Goal: Task Accomplishment & Management: Use online tool/utility

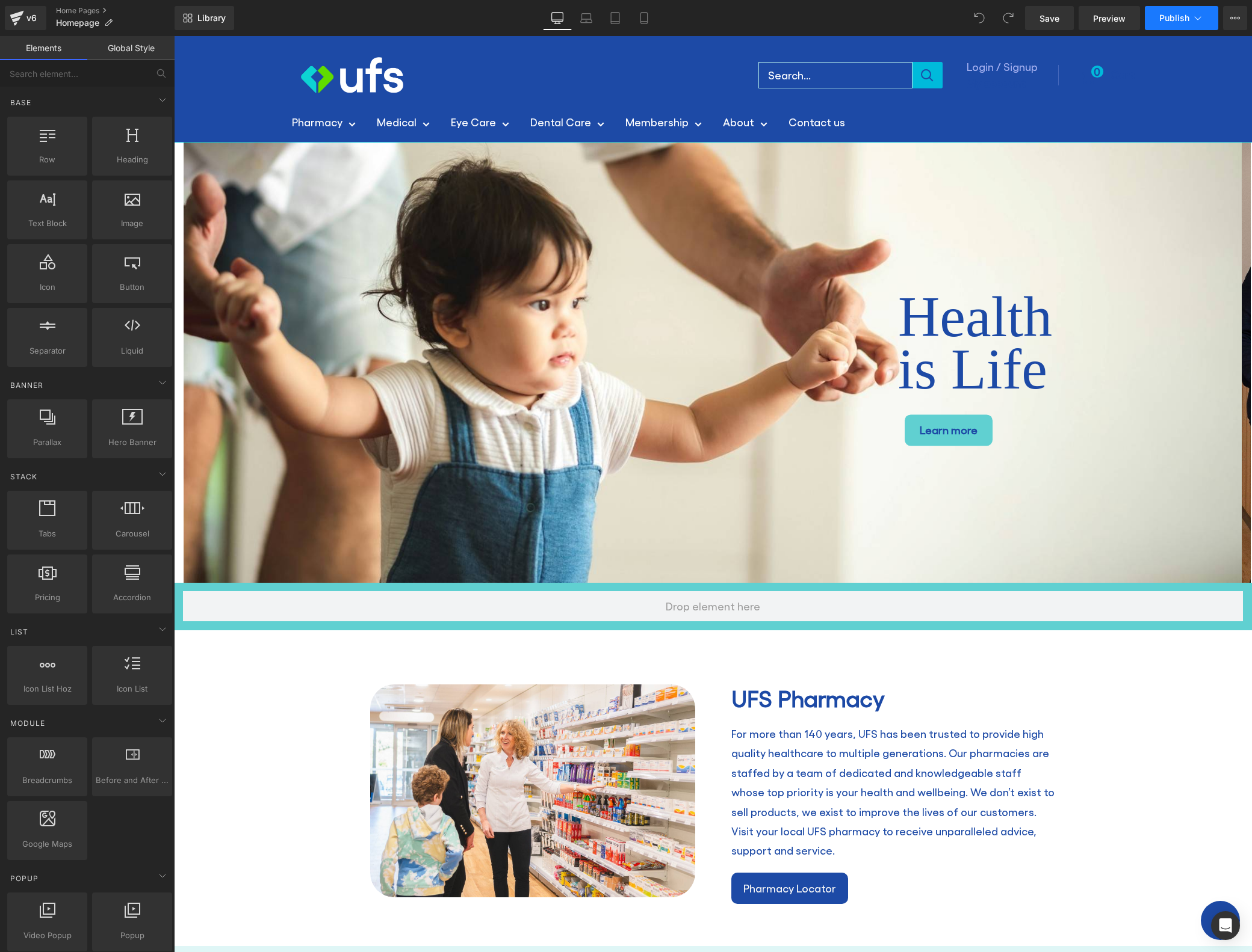
click at [1173, 20] on span "Publish" at bounding box center [1174, 18] width 30 height 10
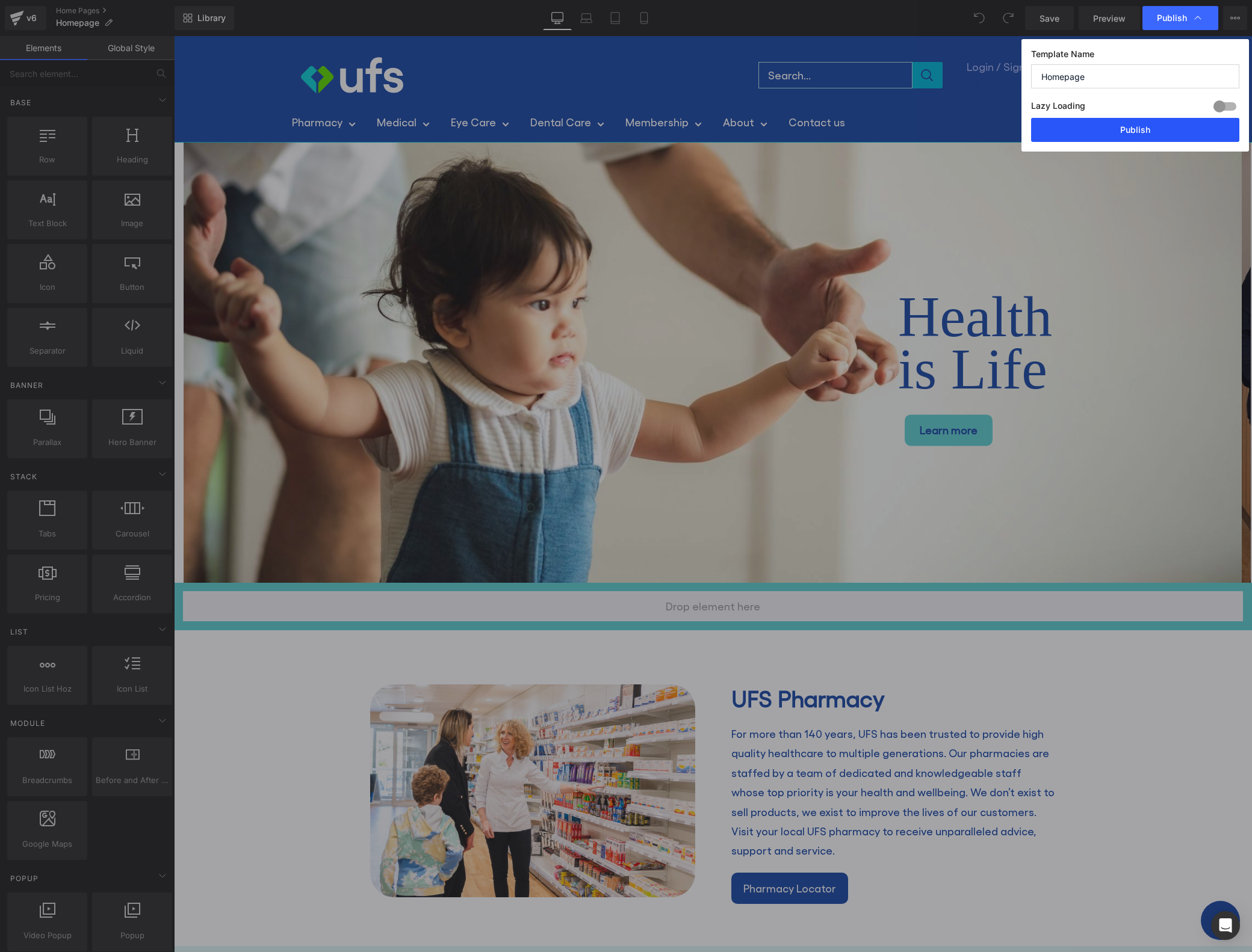
click at [1139, 132] on button "Publish" at bounding box center [1135, 130] width 208 height 24
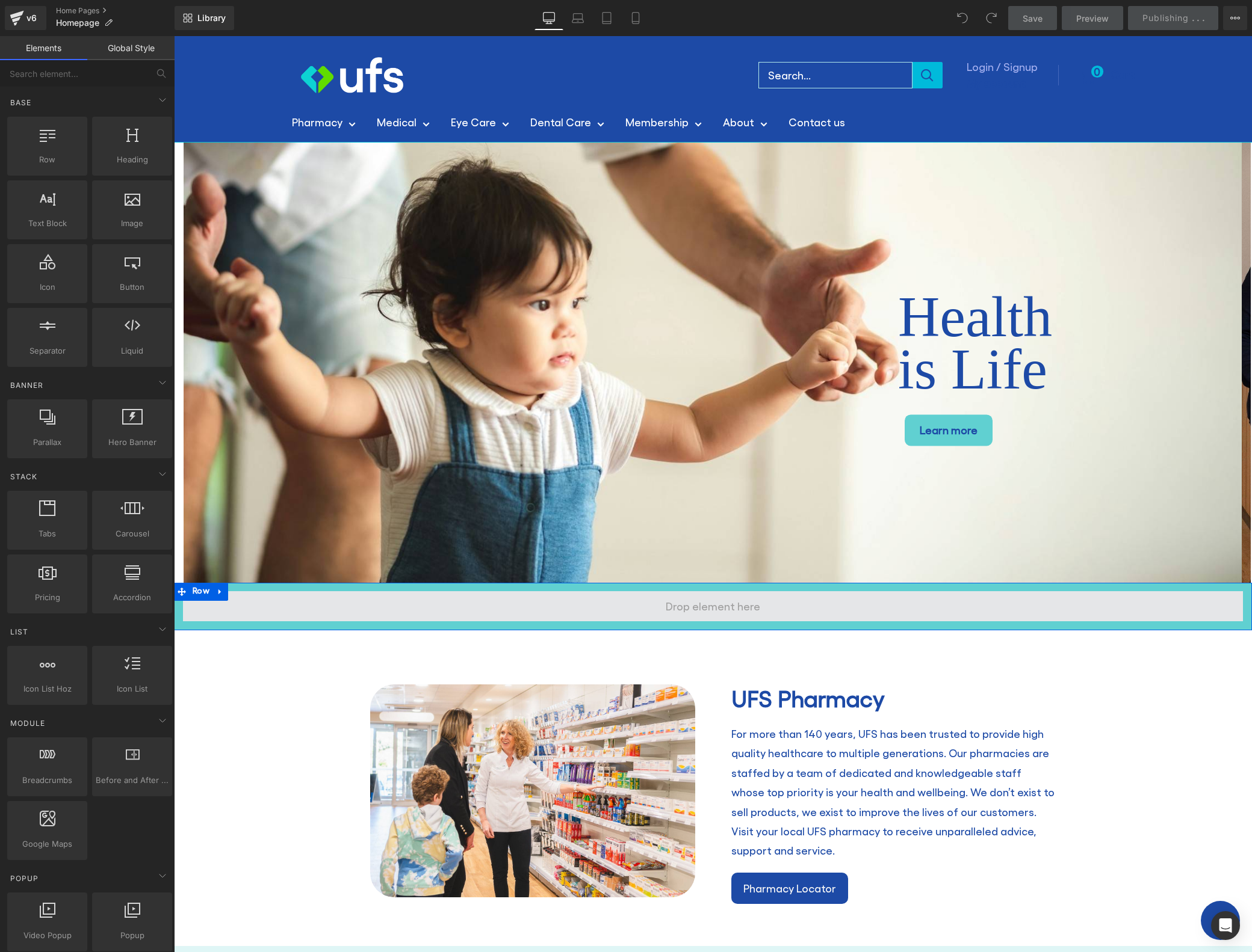
click at [782, 606] on span at bounding box center [713, 607] width 1060 height 30
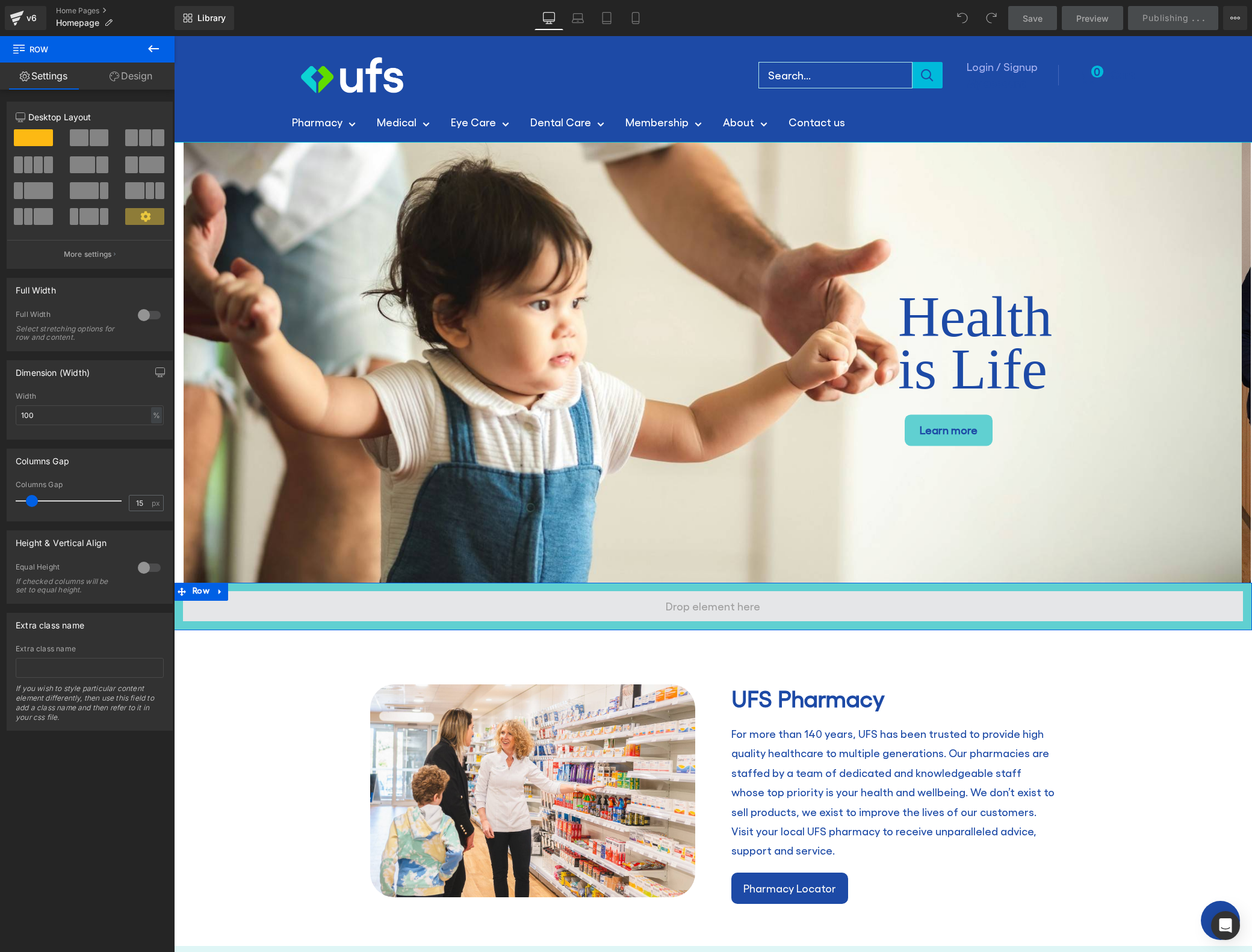
click at [706, 607] on span at bounding box center [713, 606] width 103 height 26
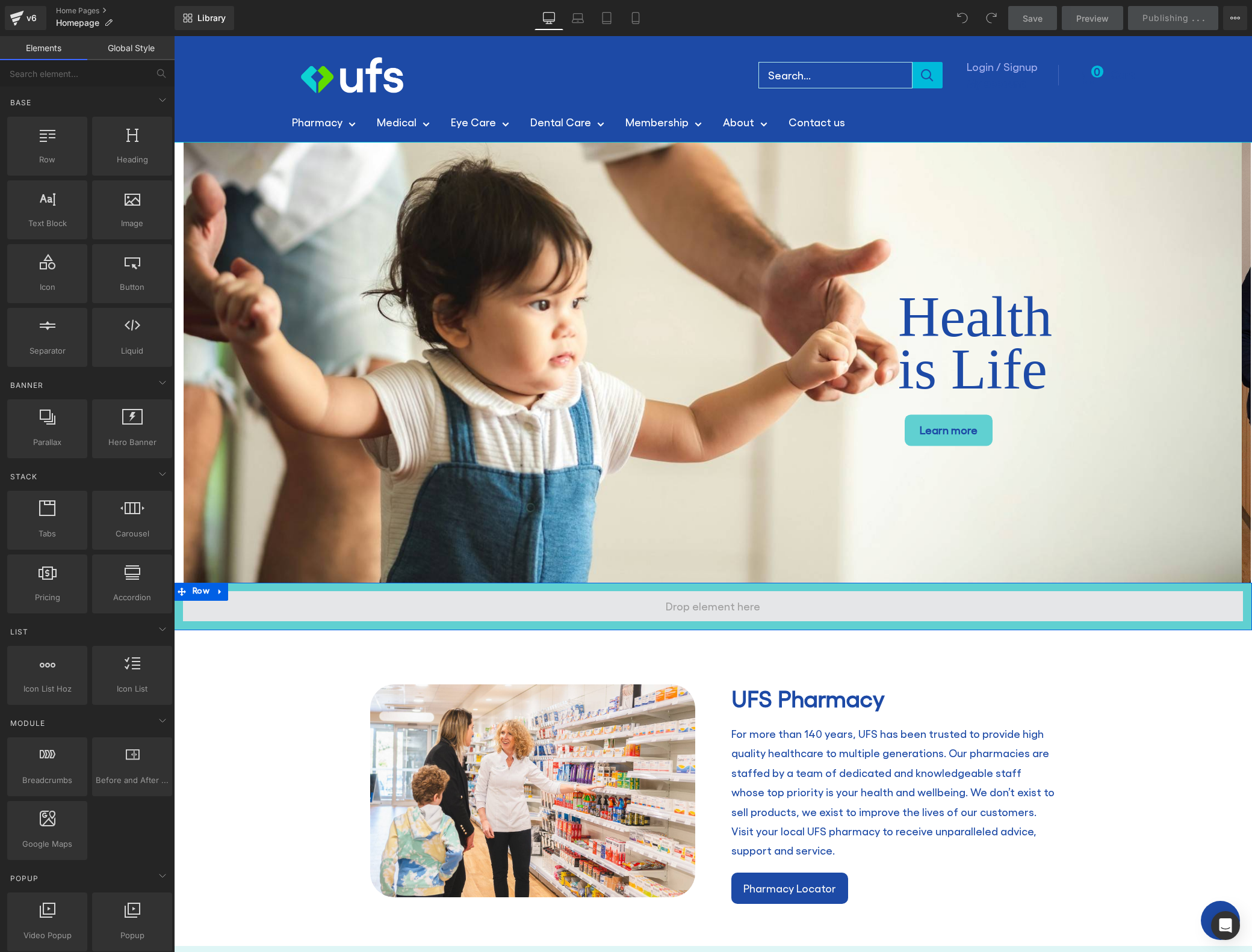
click at [706, 607] on span at bounding box center [713, 606] width 103 height 26
click at [752, 607] on span at bounding box center [713, 606] width 103 height 26
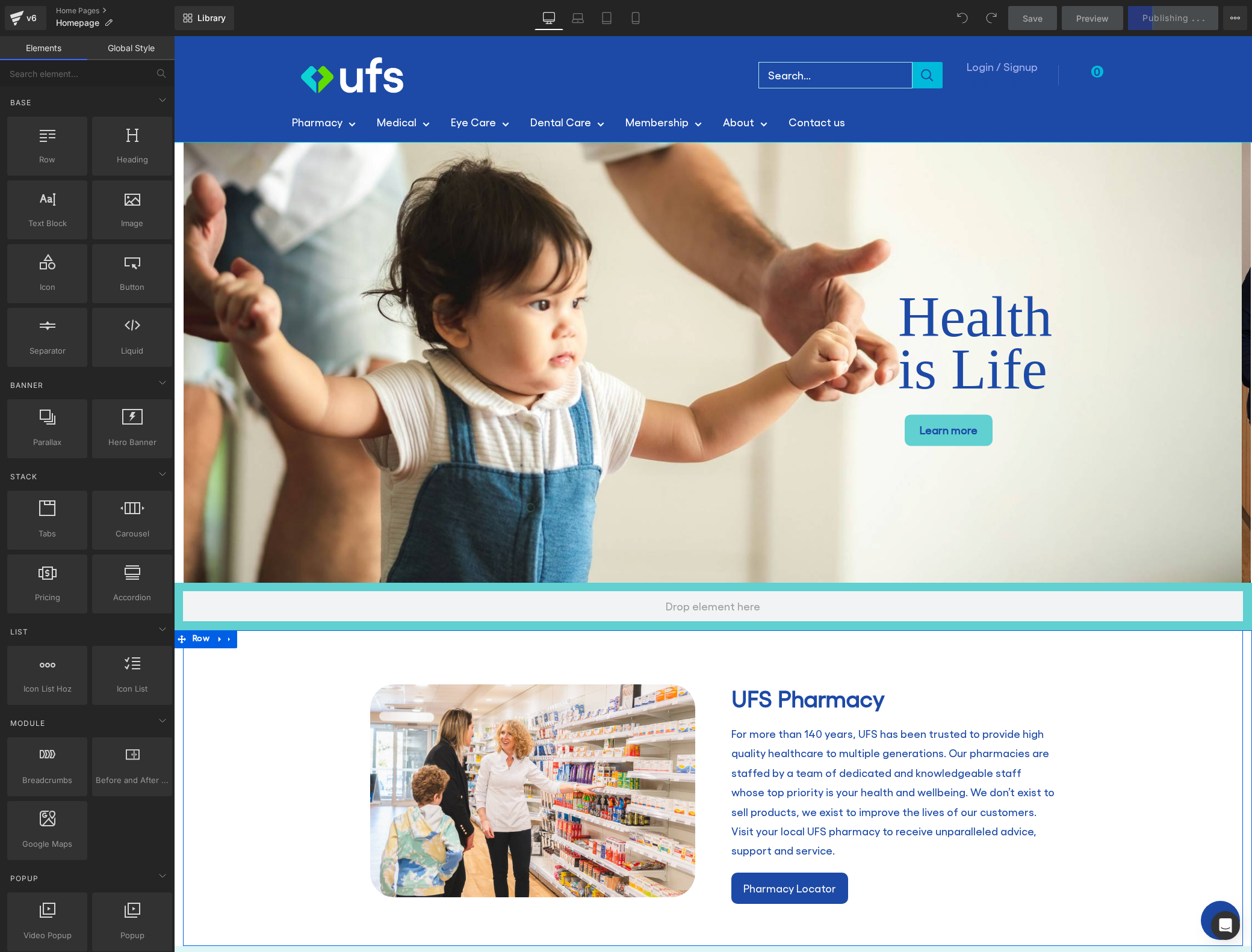
click at [764, 647] on div "Image UFS Pharmacy Heading For more than 140 years, UFS has been trusted to pro…" at bounding box center [713, 788] width 1060 height 316
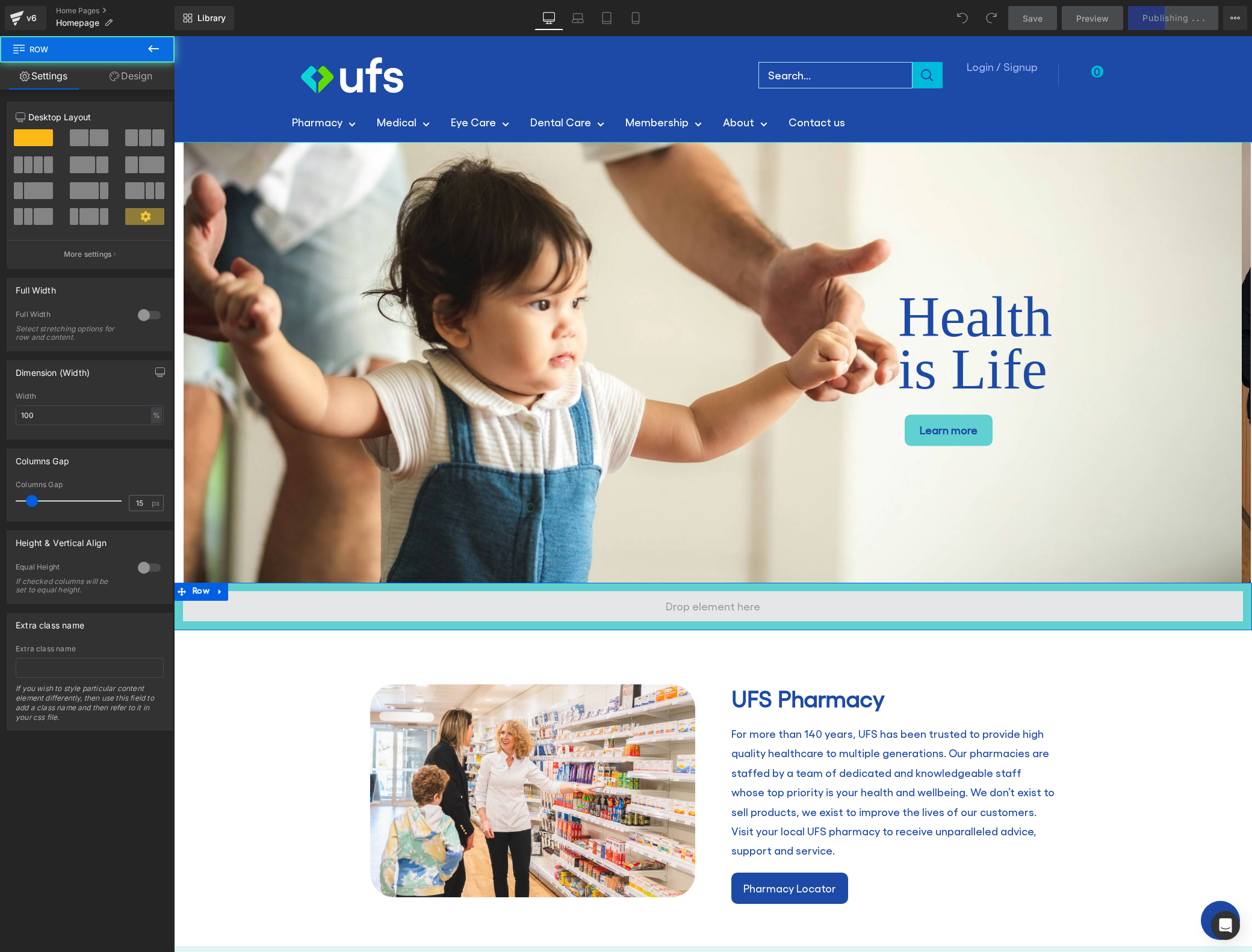
click at [756, 614] on span at bounding box center [713, 606] width 103 height 26
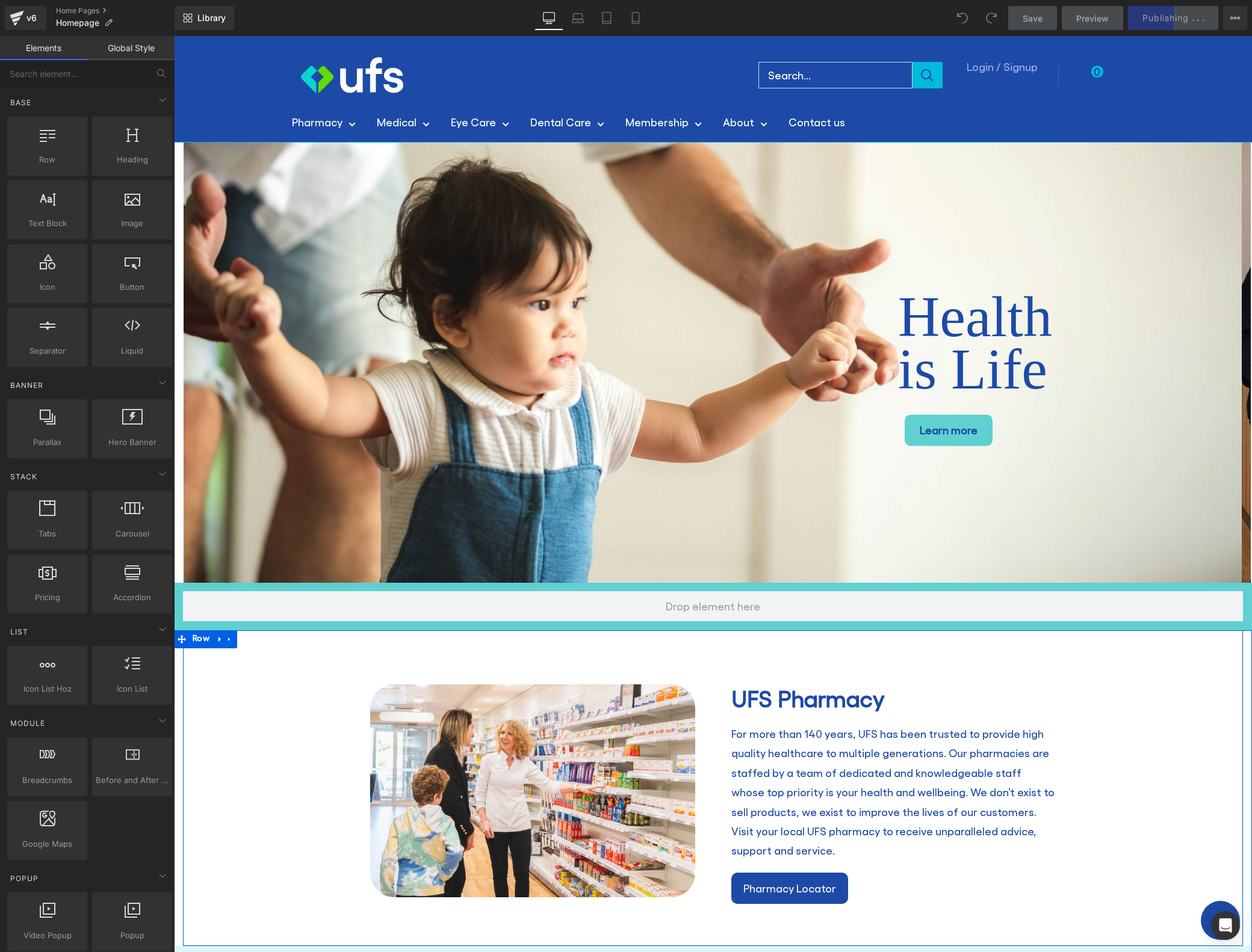
click at [802, 662] on div "Image UFS Pharmacy Heading For more than 140 years, UFS has been trusted to pro…" at bounding box center [713, 794] width 1060 height 292
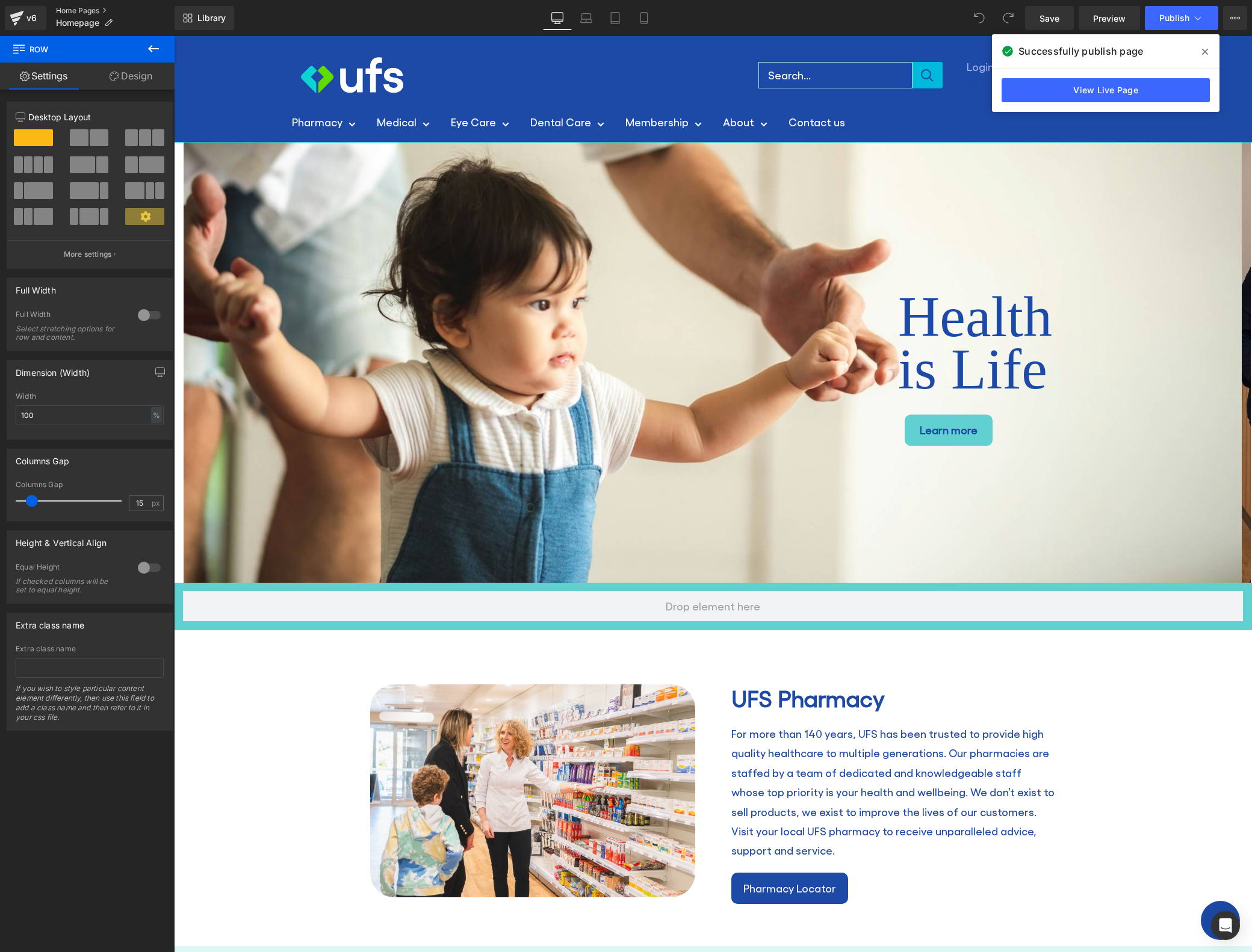
click at [99, 11] on link "Home Pages" at bounding box center [115, 10] width 119 height 10
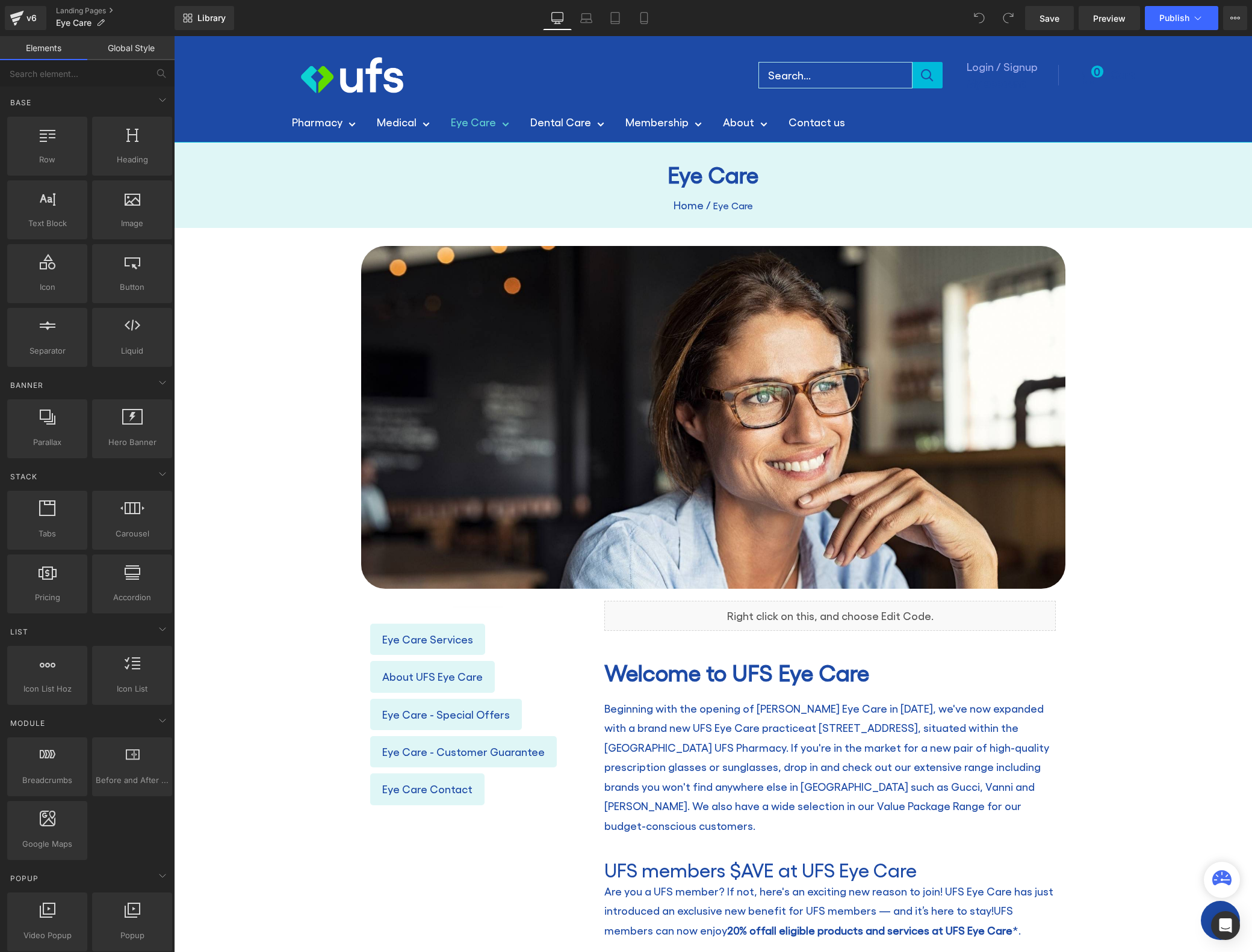
click at [471, 123] on link "Eye Care" at bounding box center [480, 122] width 58 height 19
click at [99, 8] on link "Landing Pages" at bounding box center [115, 10] width 119 height 10
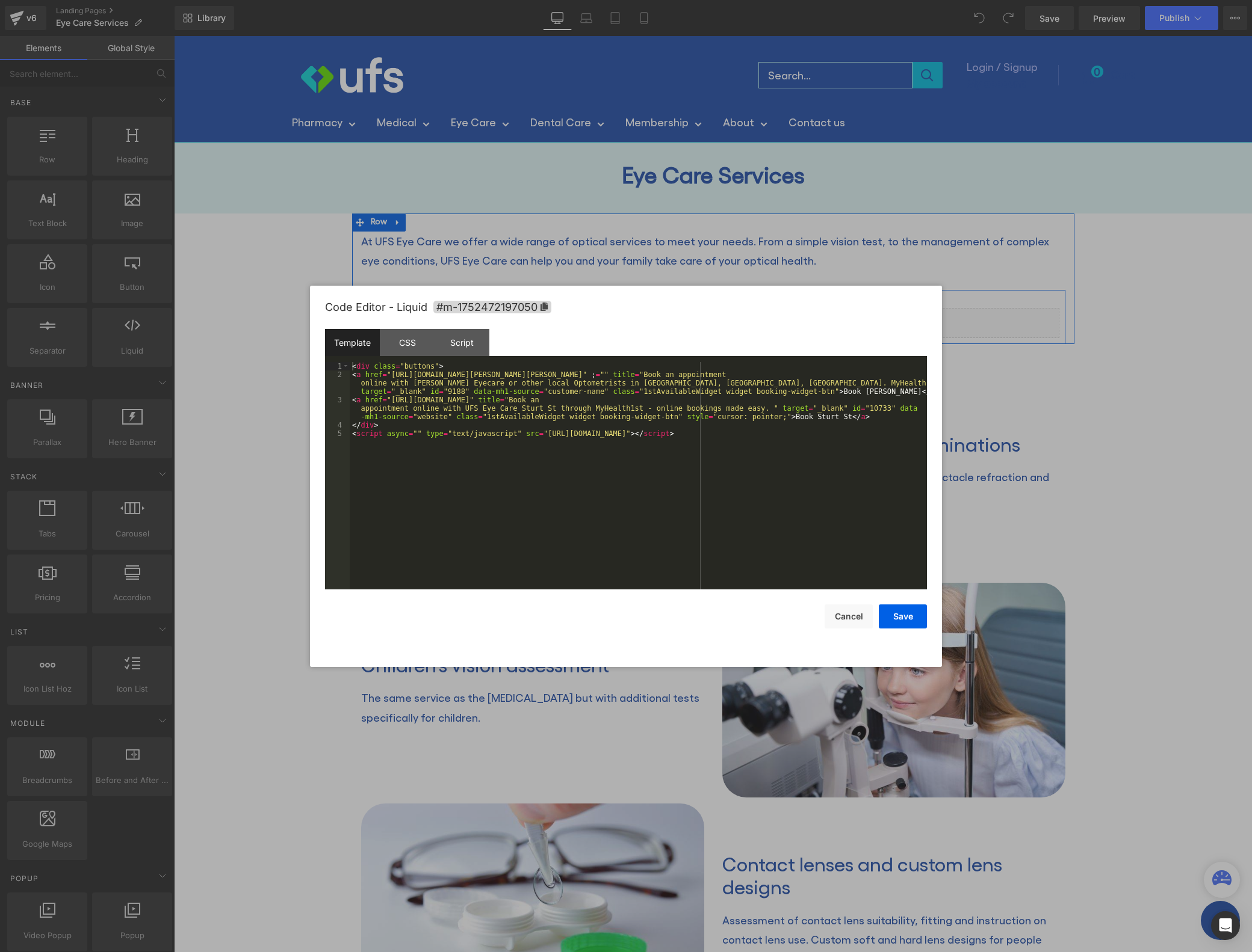
click at [722, 316] on icon at bounding box center [726, 317] width 7 height 7
click at [416, 366] on div "< div class = "buttons" > < a href = "https://www.myhealth1st.com.au/find/optom…" at bounding box center [638, 484] width 577 height 244
click at [406, 345] on div "CSS" at bounding box center [407, 342] width 55 height 27
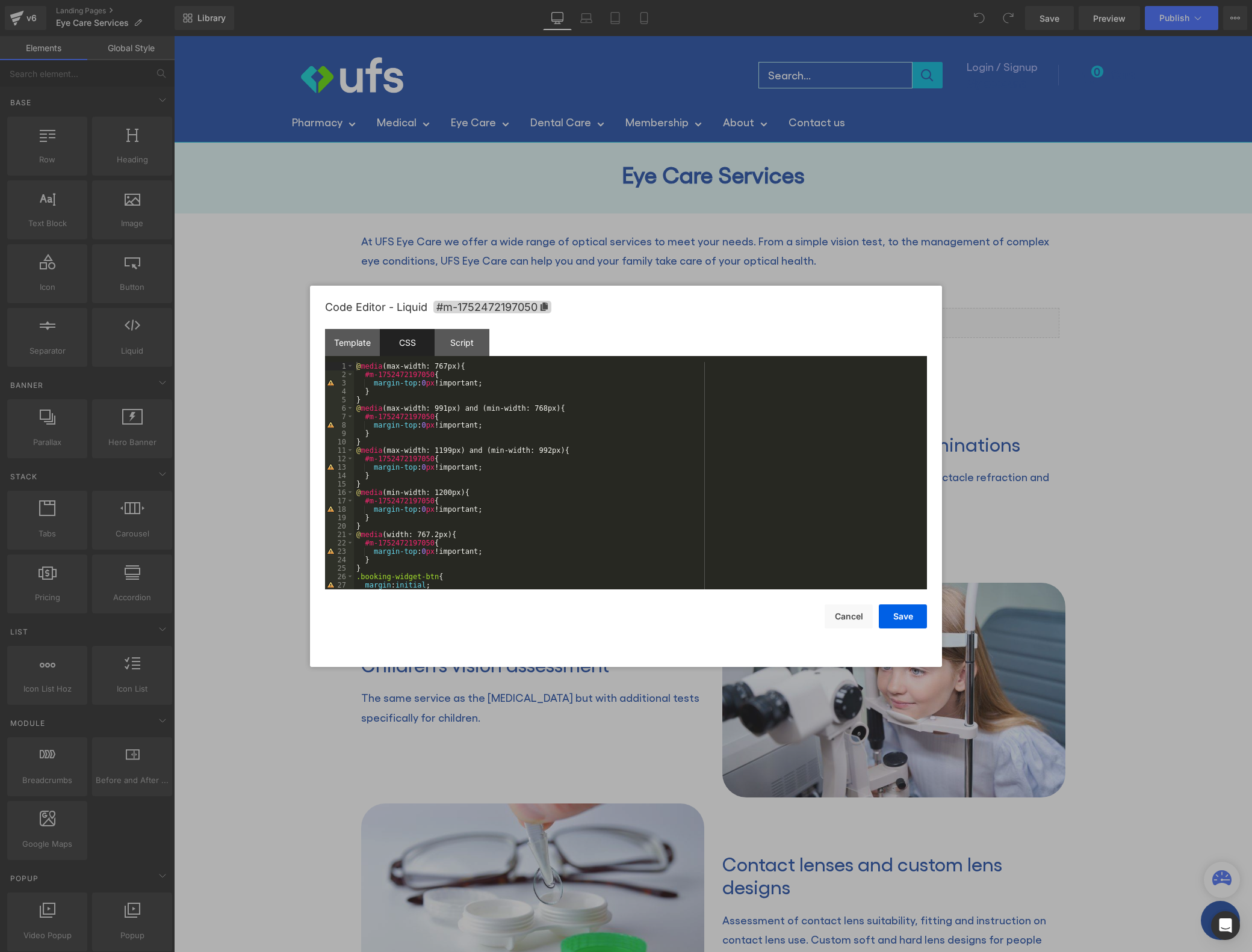
scroll to position [76, 0]
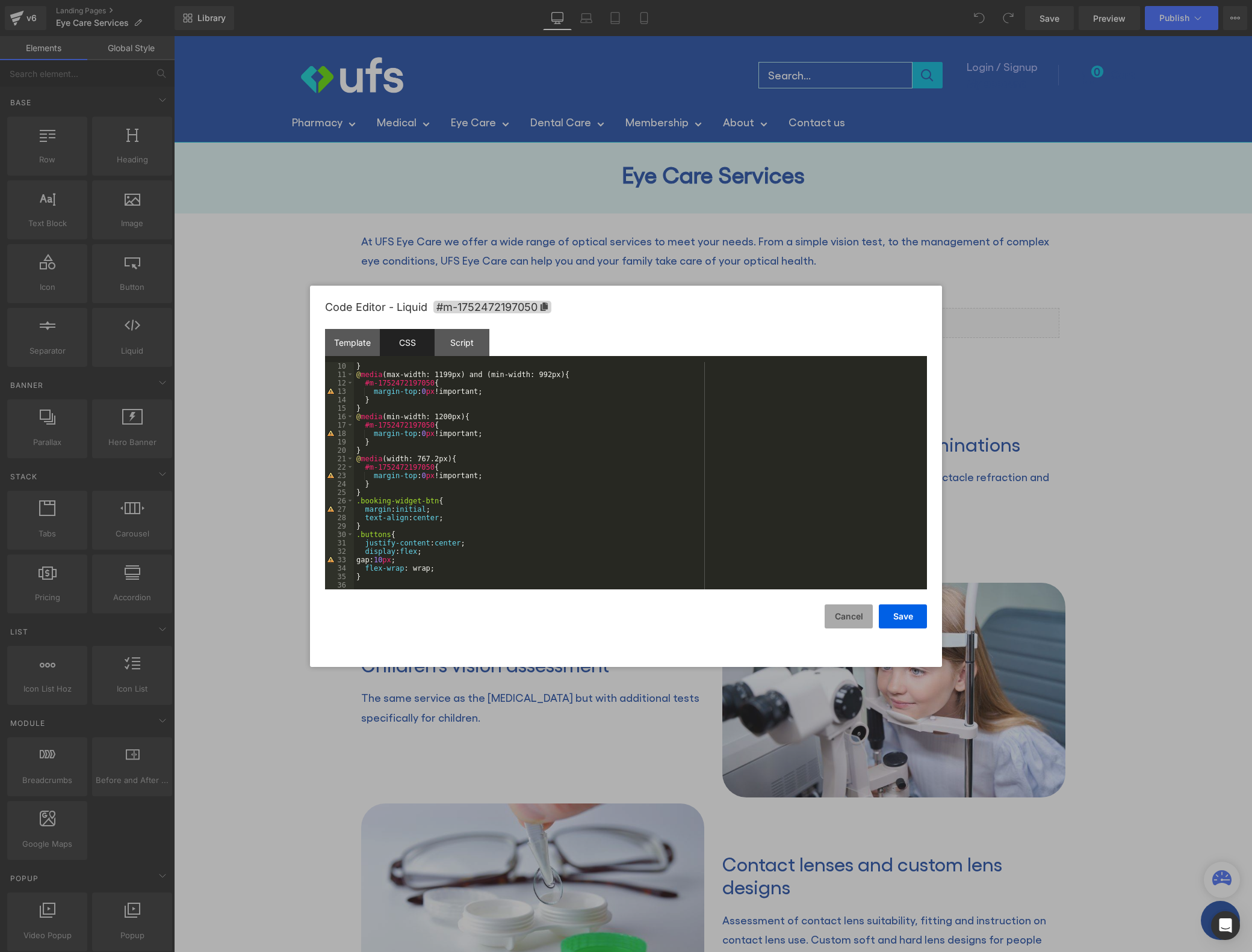
click at [847, 617] on button "Cancel" at bounding box center [848, 617] width 48 height 24
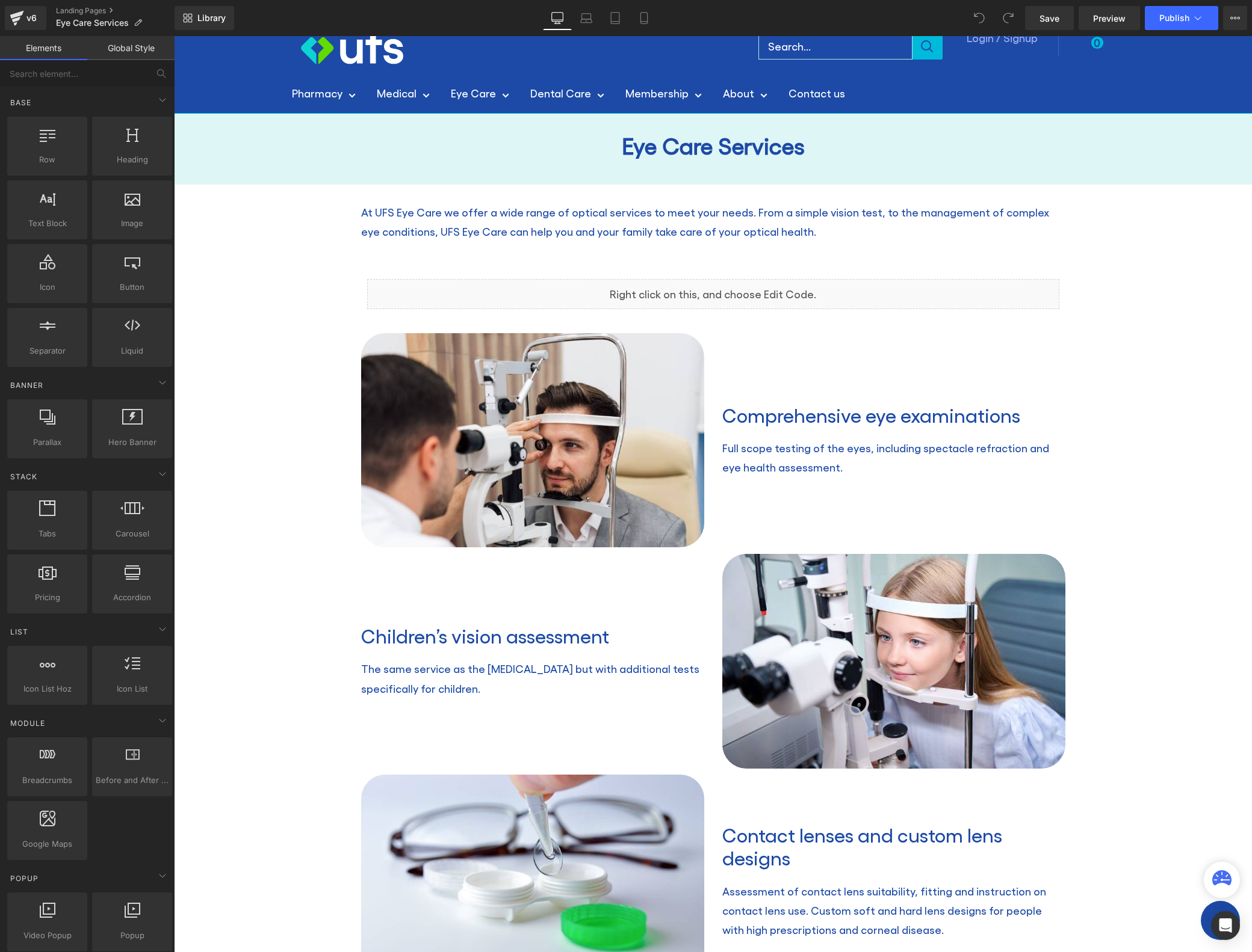
scroll to position [0, 0]
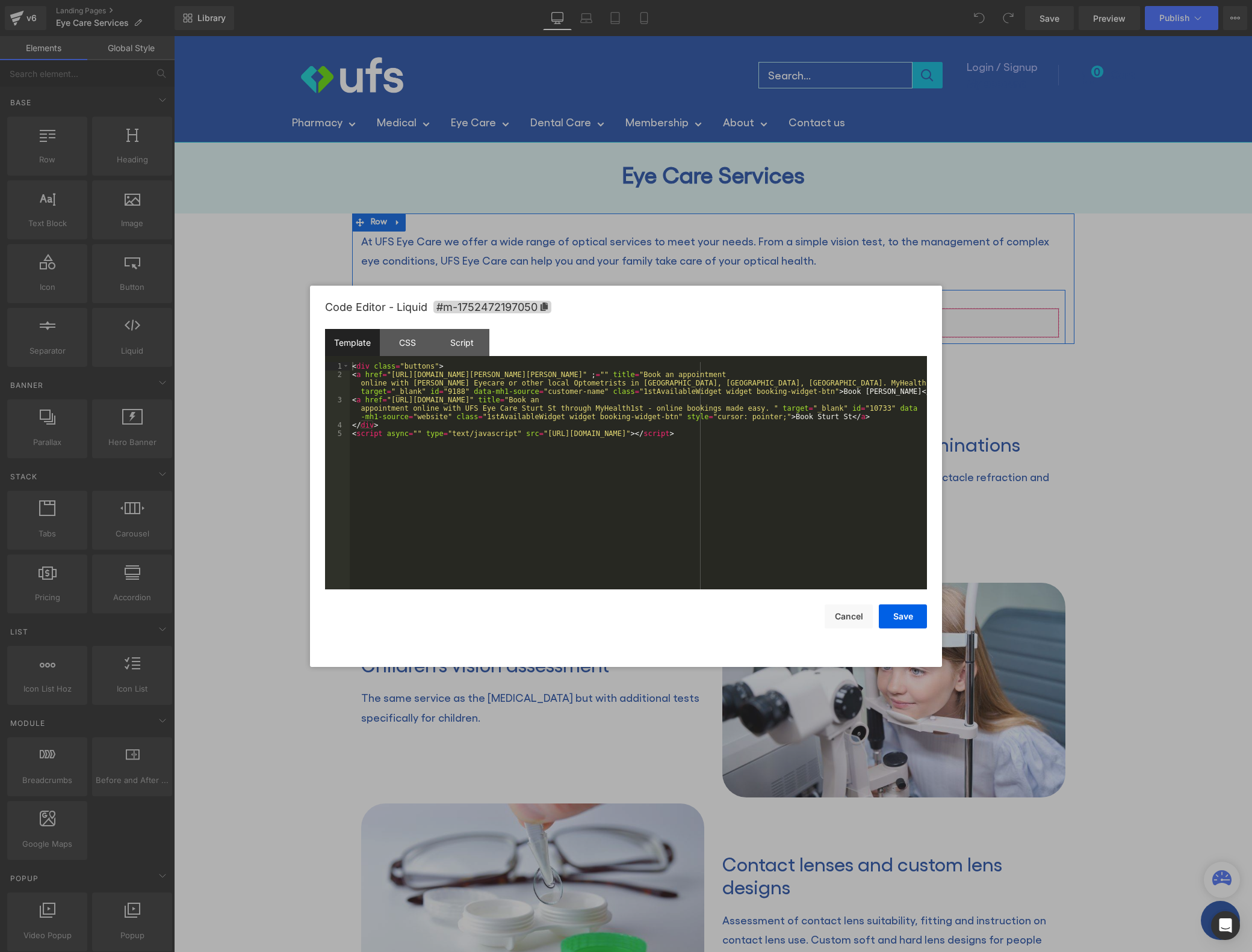
click at [724, 318] on icon at bounding box center [728, 318] width 9 height 9
click at [852, 614] on button "Cancel" at bounding box center [848, 617] width 48 height 24
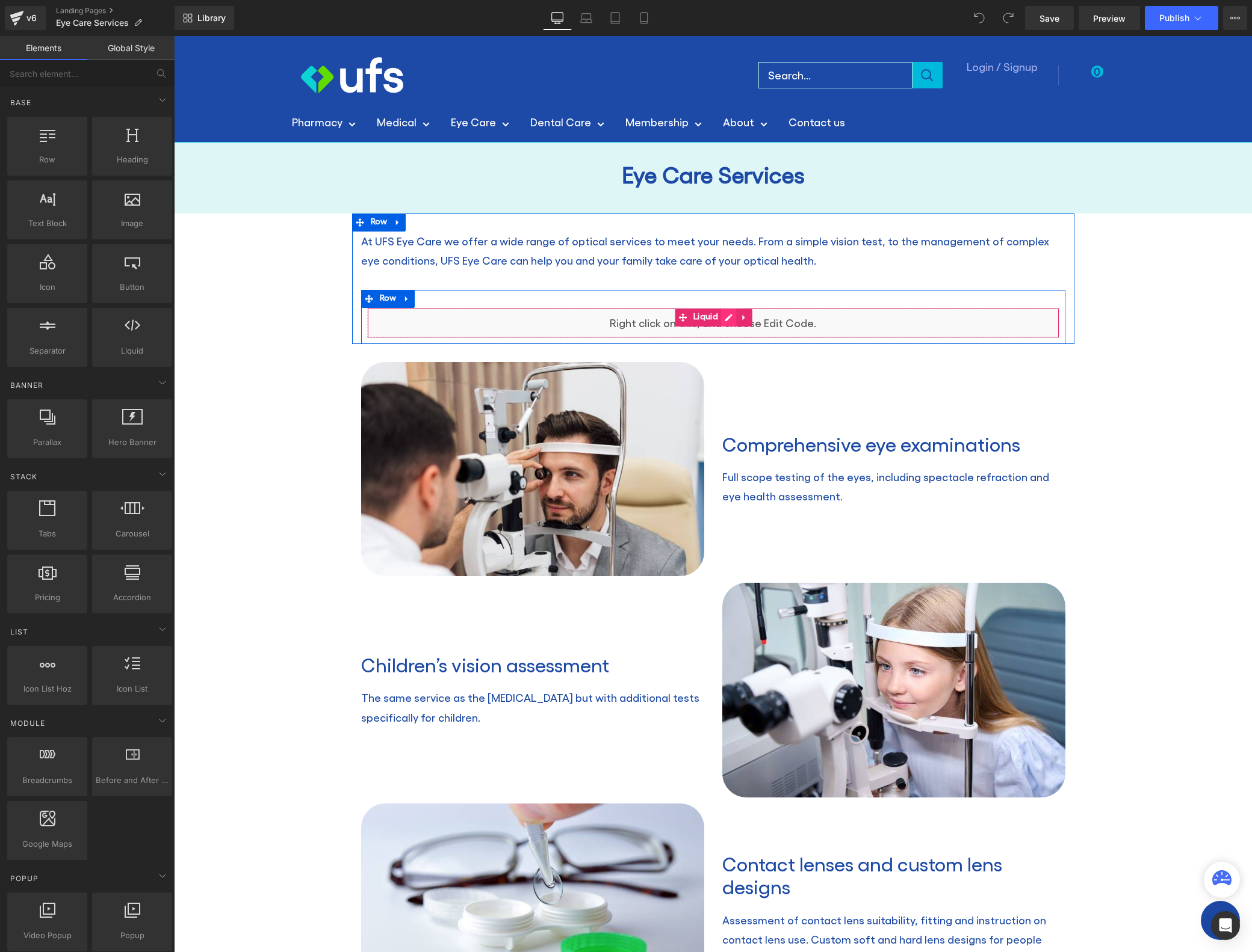
click at [725, 316] on link at bounding box center [729, 318] width 16 height 18
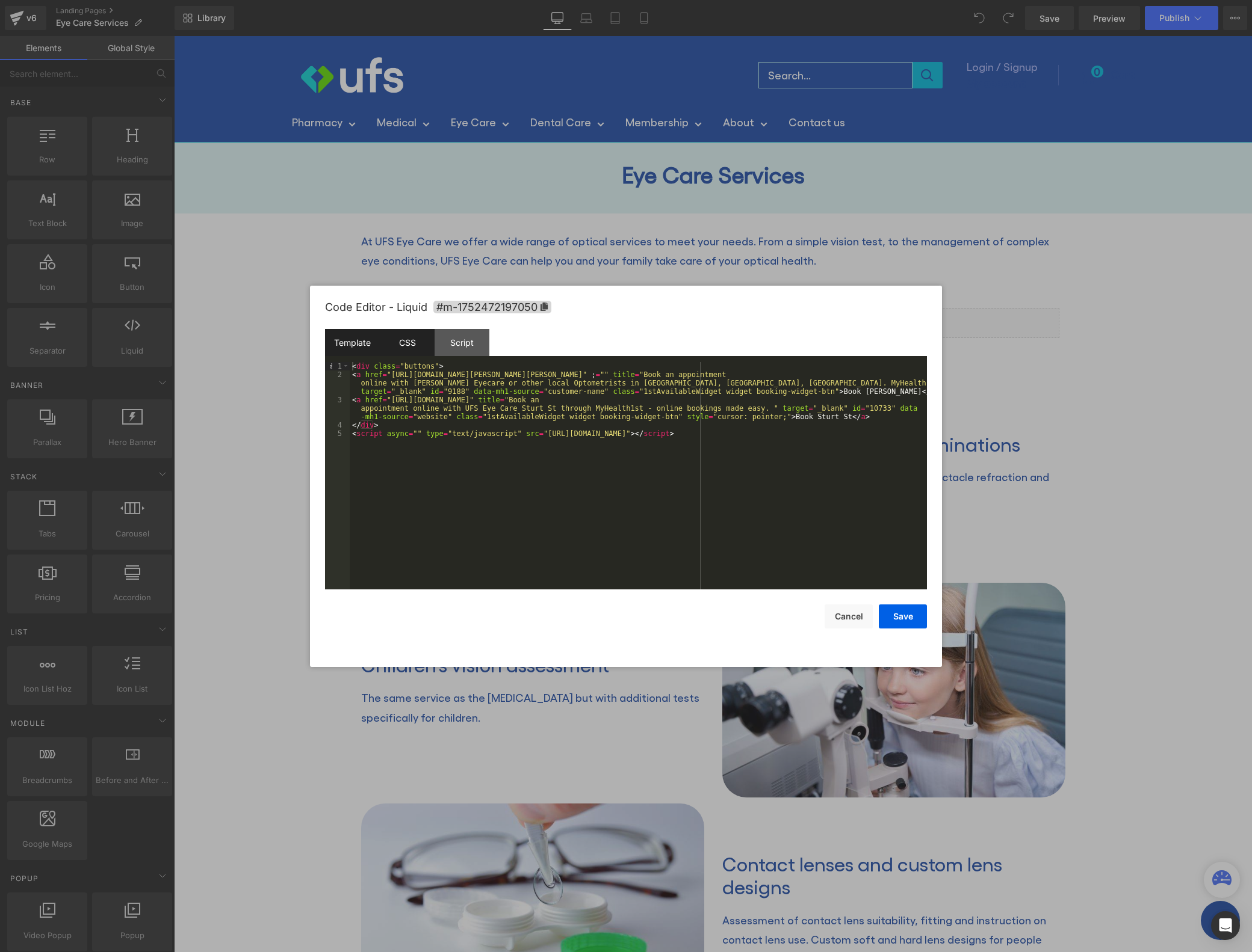
click at [414, 346] on div "CSS" at bounding box center [407, 342] width 55 height 27
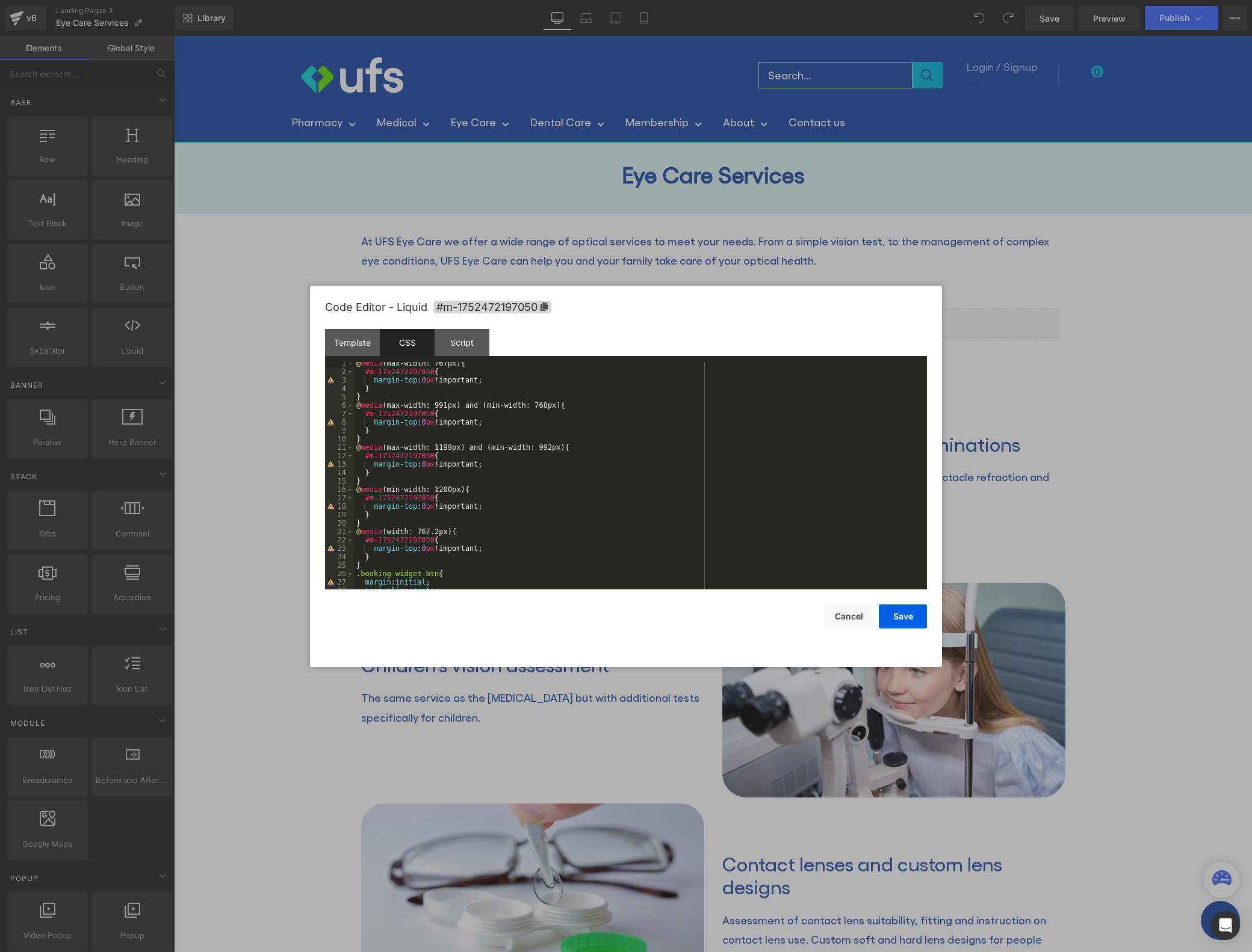
scroll to position [76, 0]
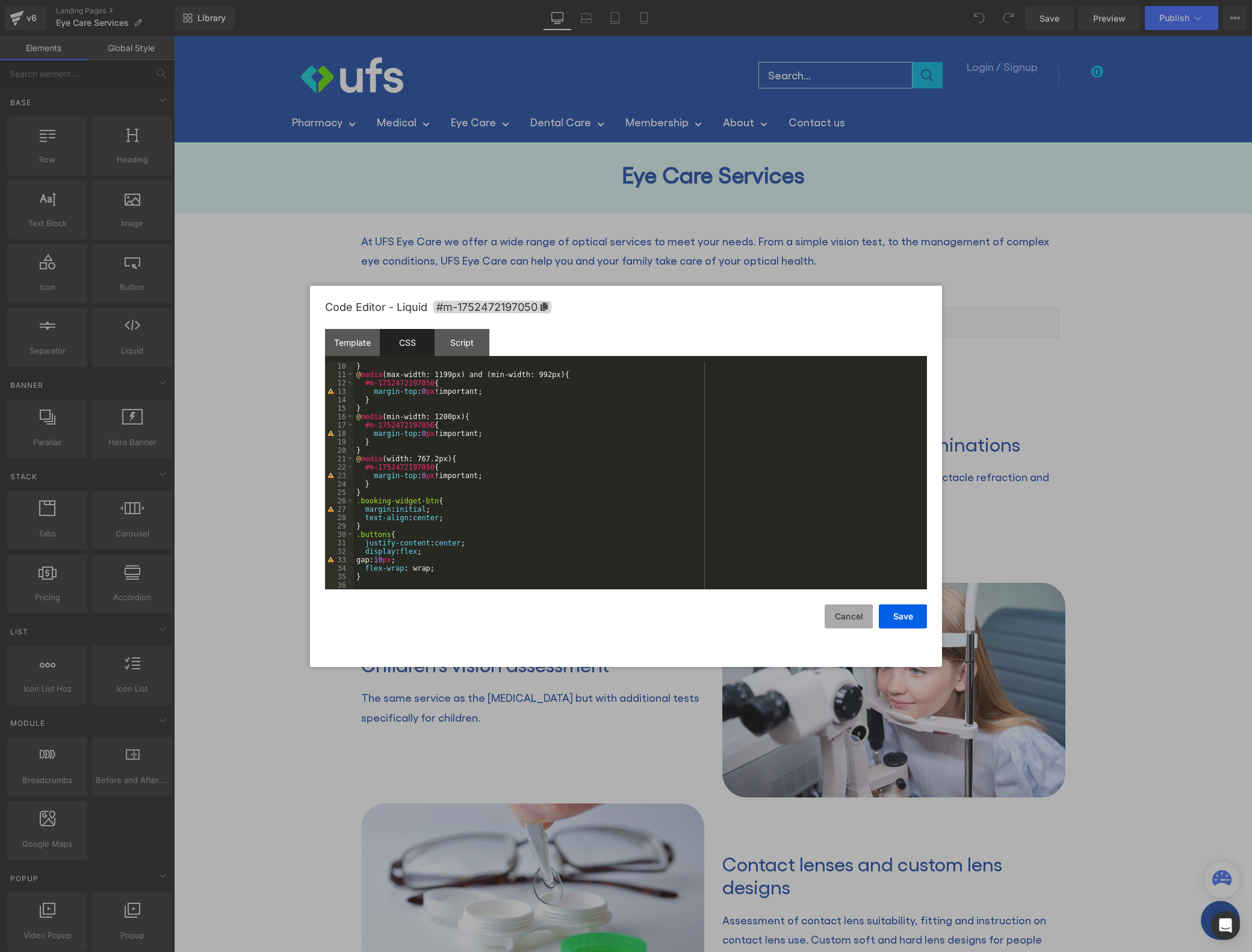
click at [846, 615] on button "Cancel" at bounding box center [848, 617] width 48 height 24
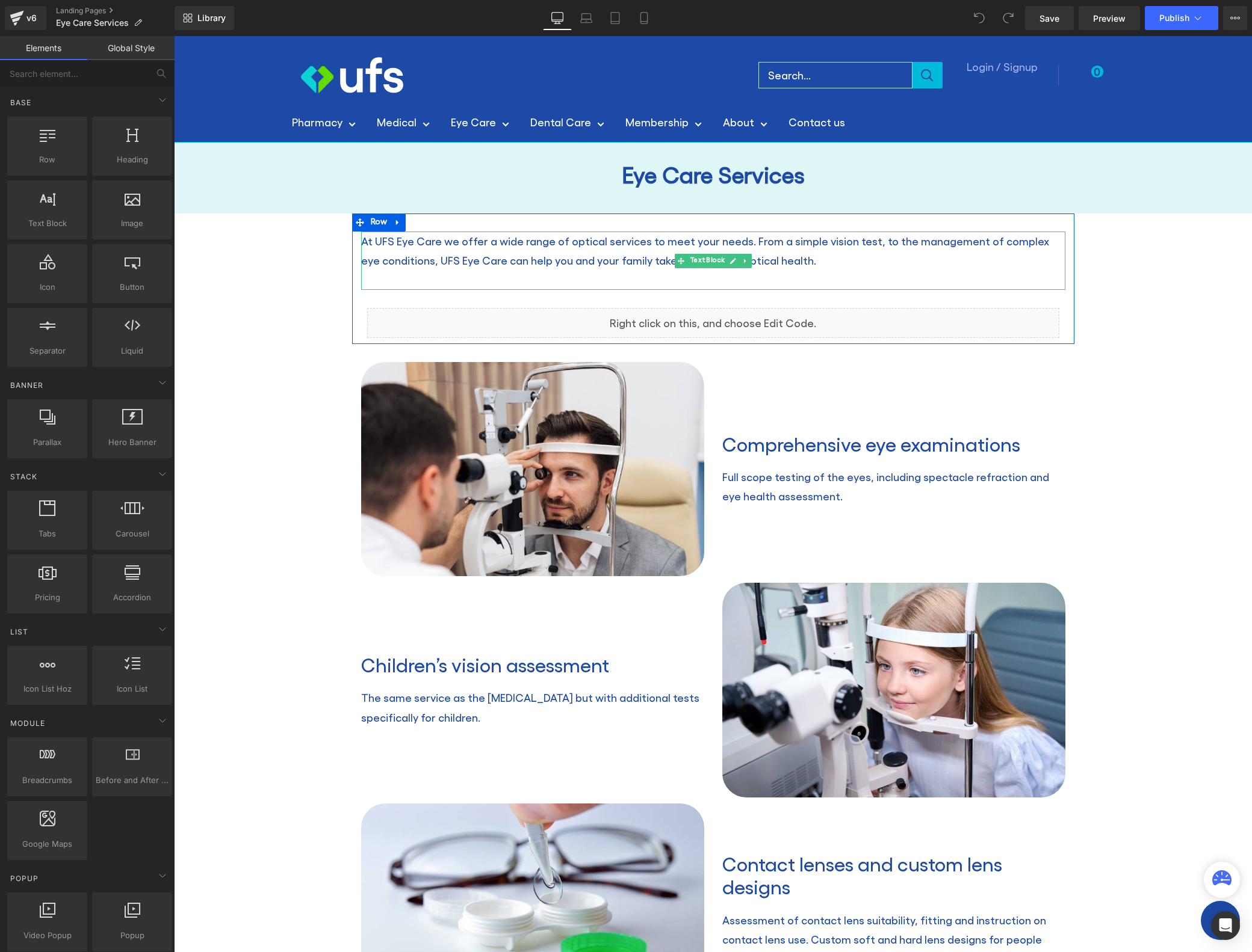
click at [592, 257] on p "At UFS Eye Care we offer a wide range of optical services to meet your needs. F…" at bounding box center [713, 251] width 704 height 39
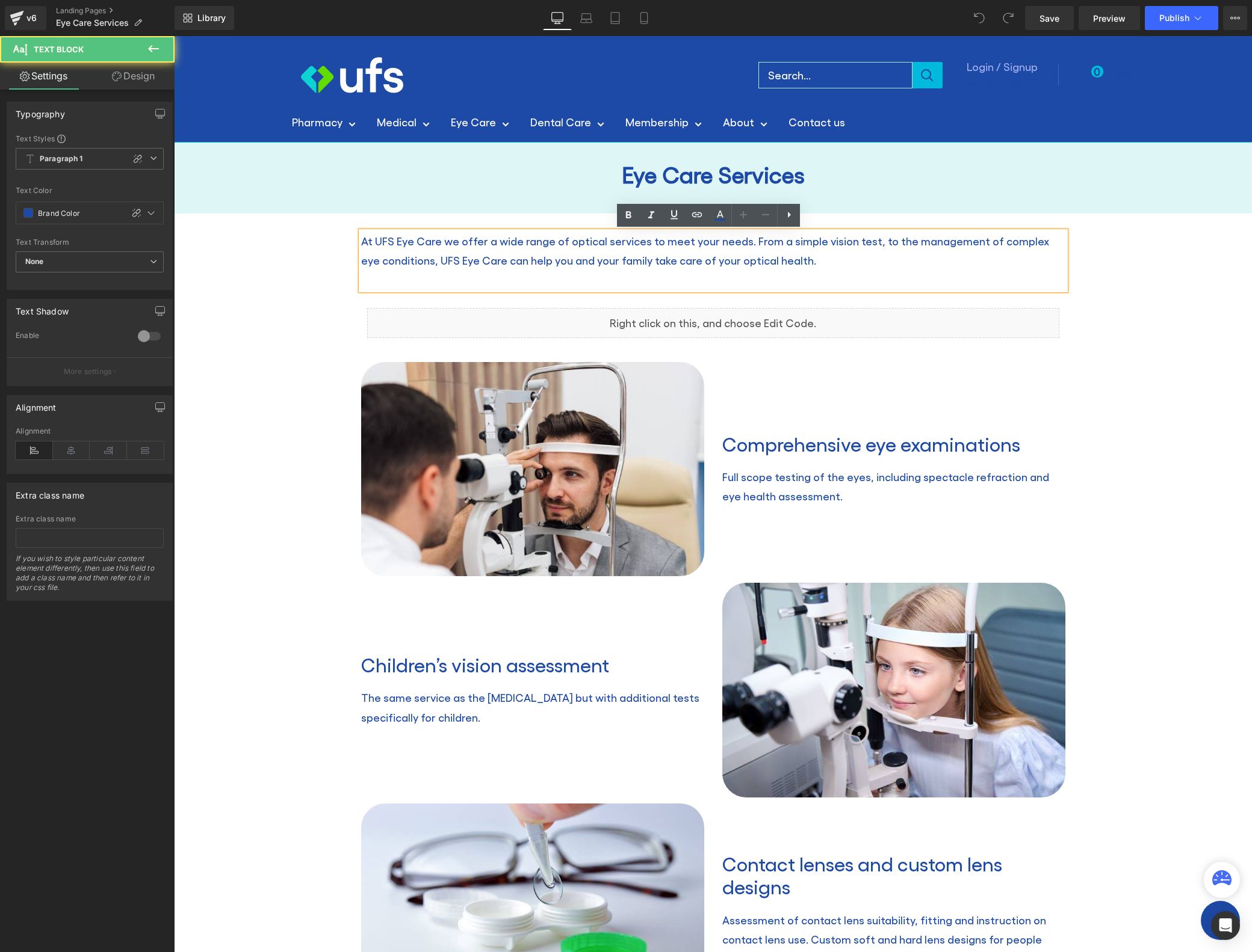
click at [561, 259] on p "At UFS Eye Care we offer a wide range of optical services to meet your needs. F…" at bounding box center [713, 251] width 704 height 39
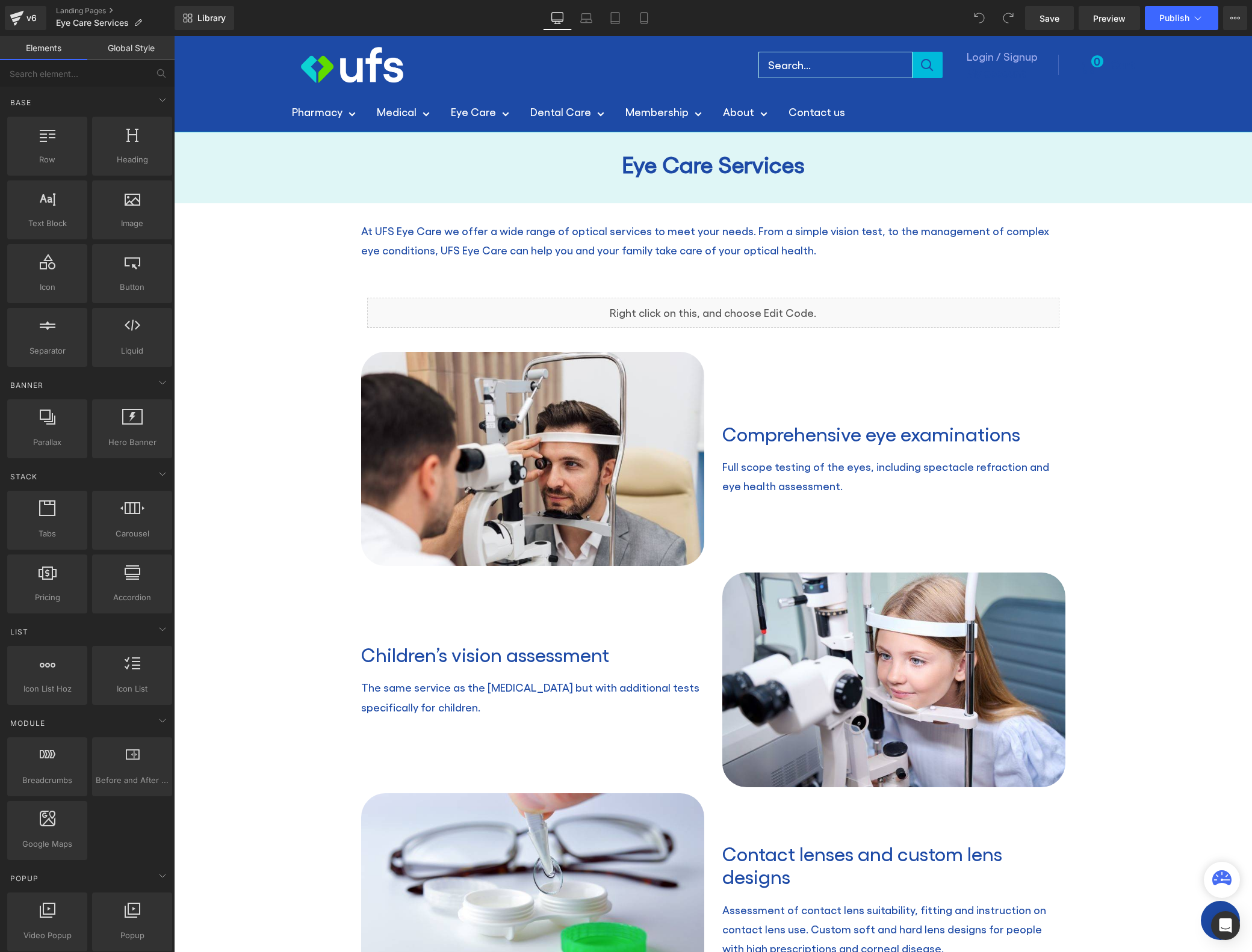
scroll to position [0, 0]
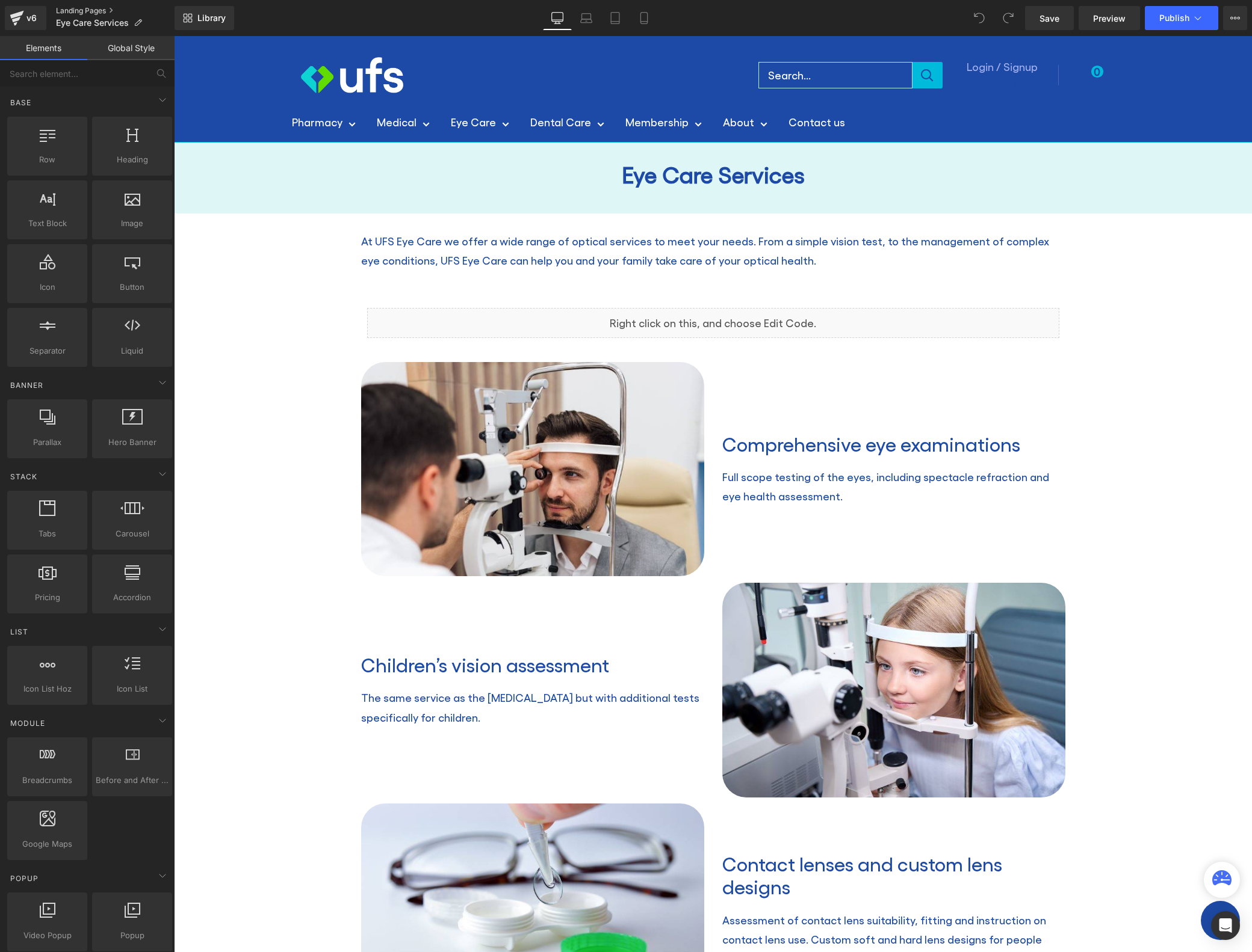
click at [81, 9] on link "Landing Pages" at bounding box center [115, 10] width 119 height 10
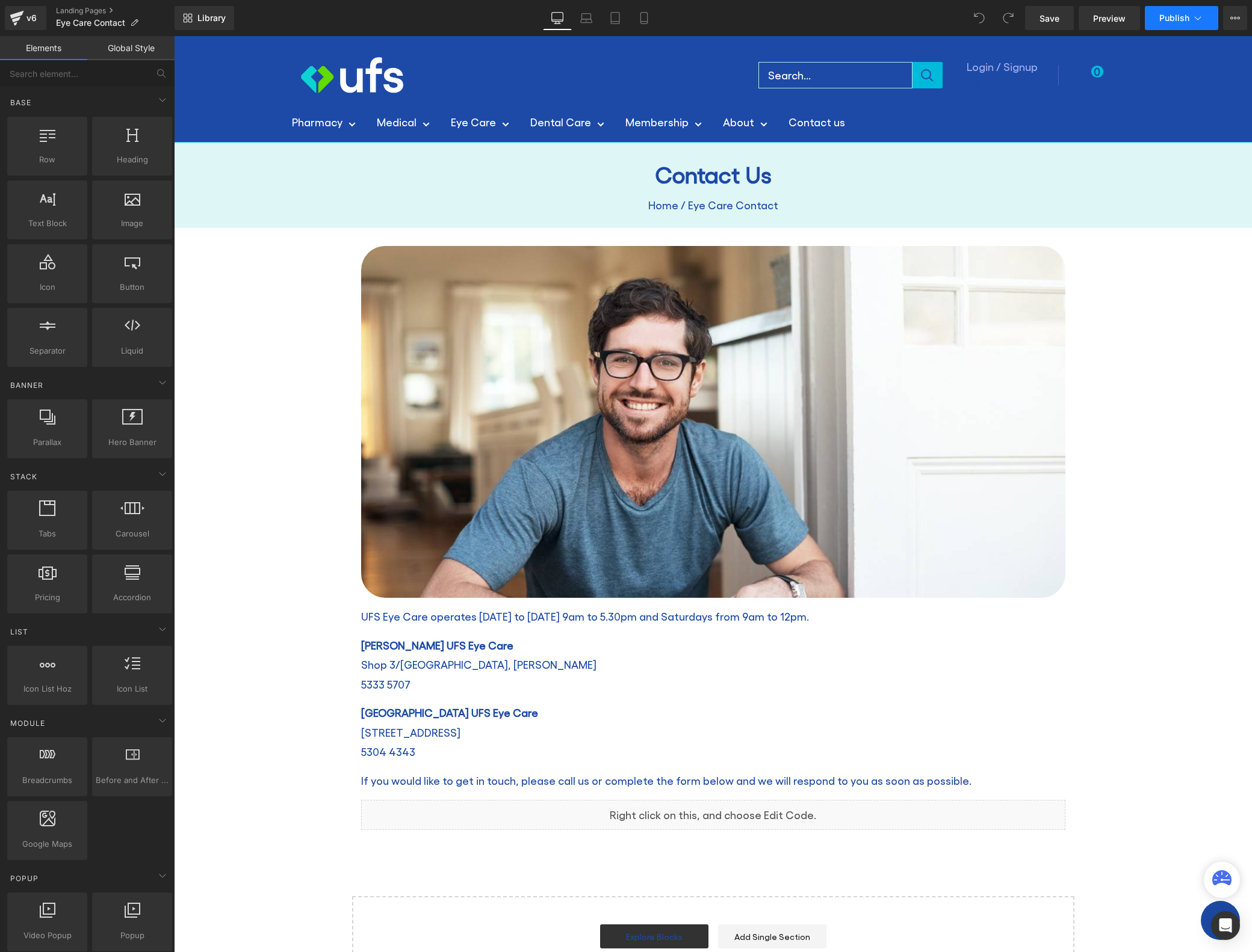
click at [1178, 16] on span "Publish" at bounding box center [1174, 18] width 30 height 10
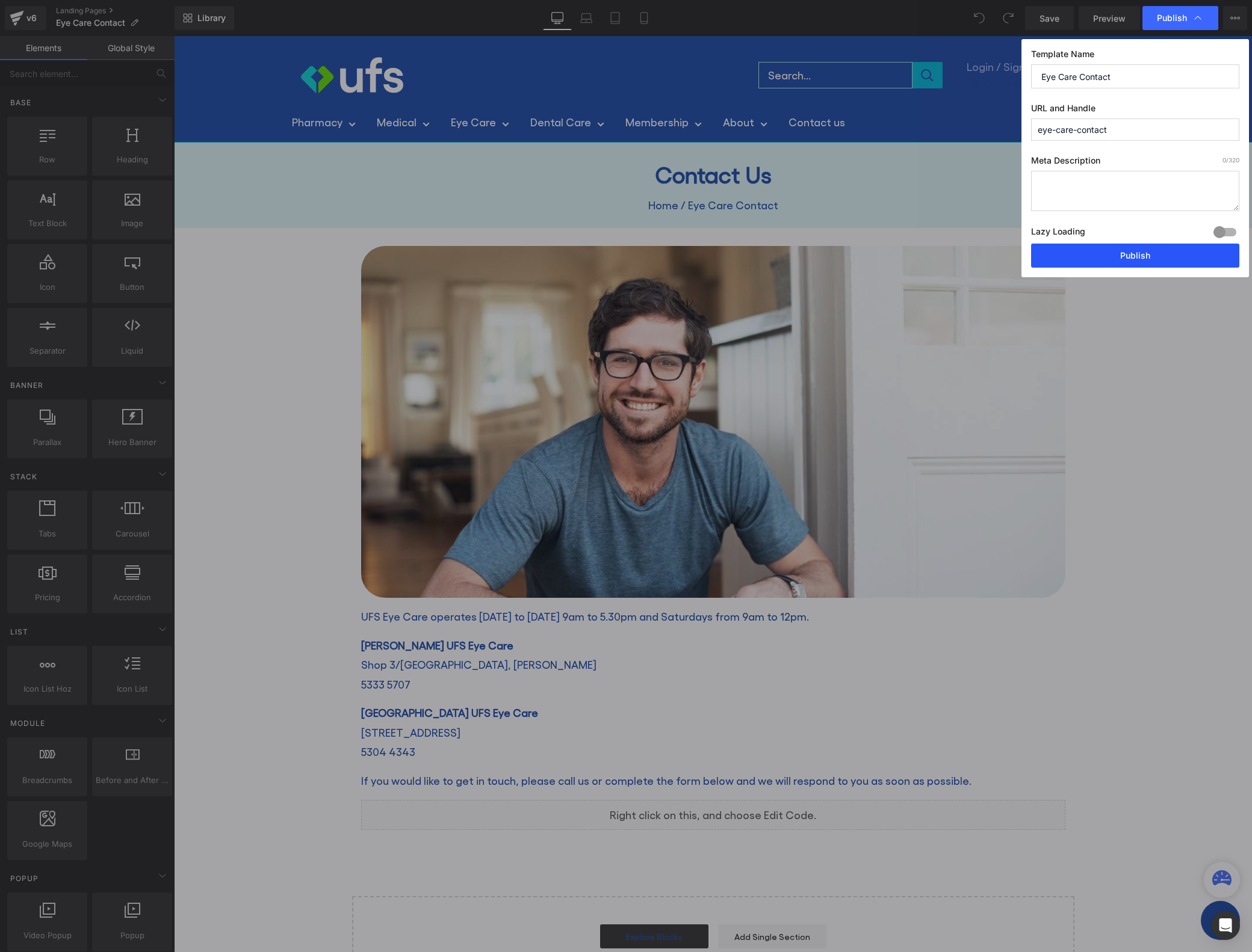
click at [1139, 257] on button "Publish" at bounding box center [1135, 256] width 208 height 24
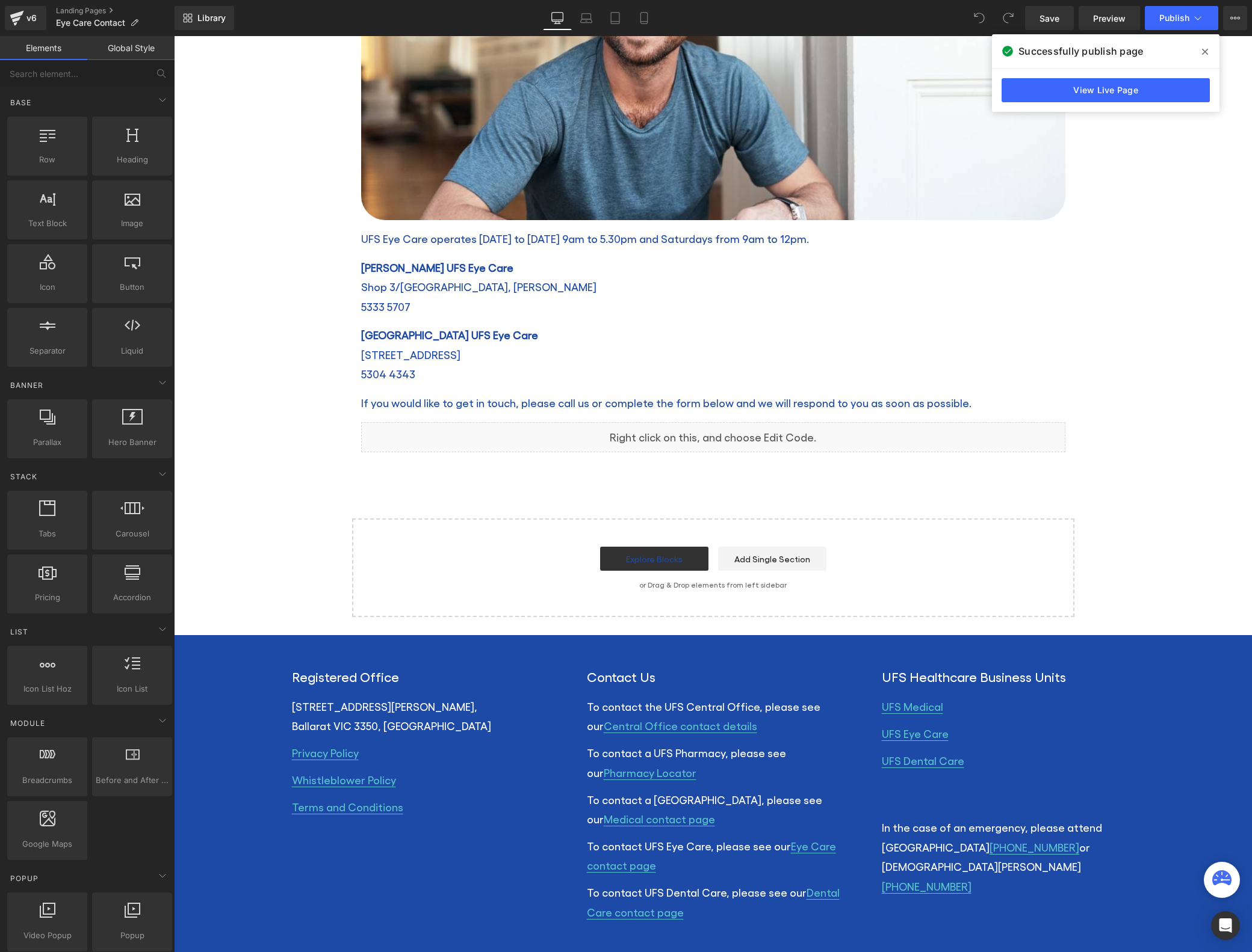
scroll to position [429, 0]
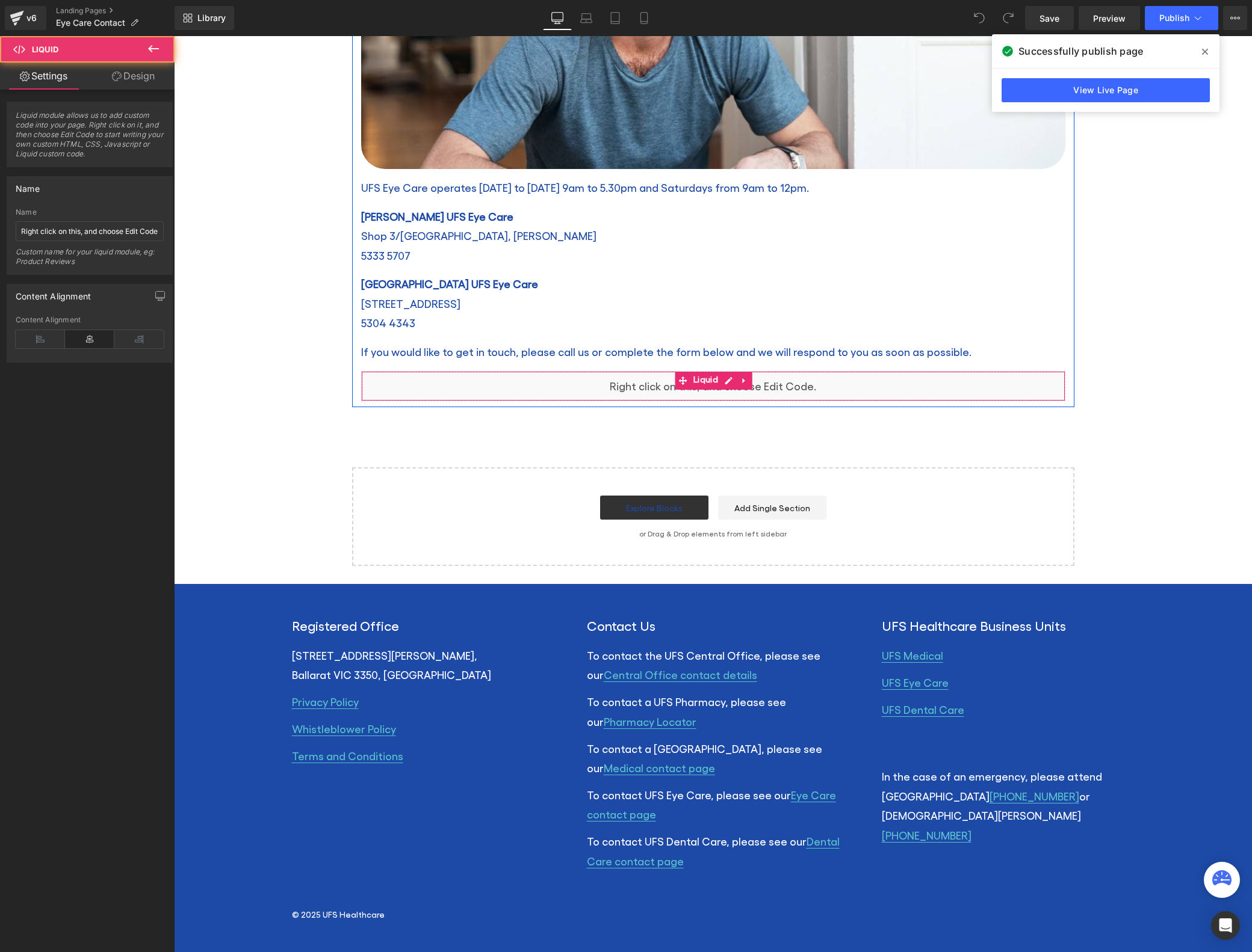
click at [776, 387] on div "Liquid" at bounding box center [713, 387] width 704 height 30
click at [722, 379] on icon at bounding box center [726, 381] width 7 height 7
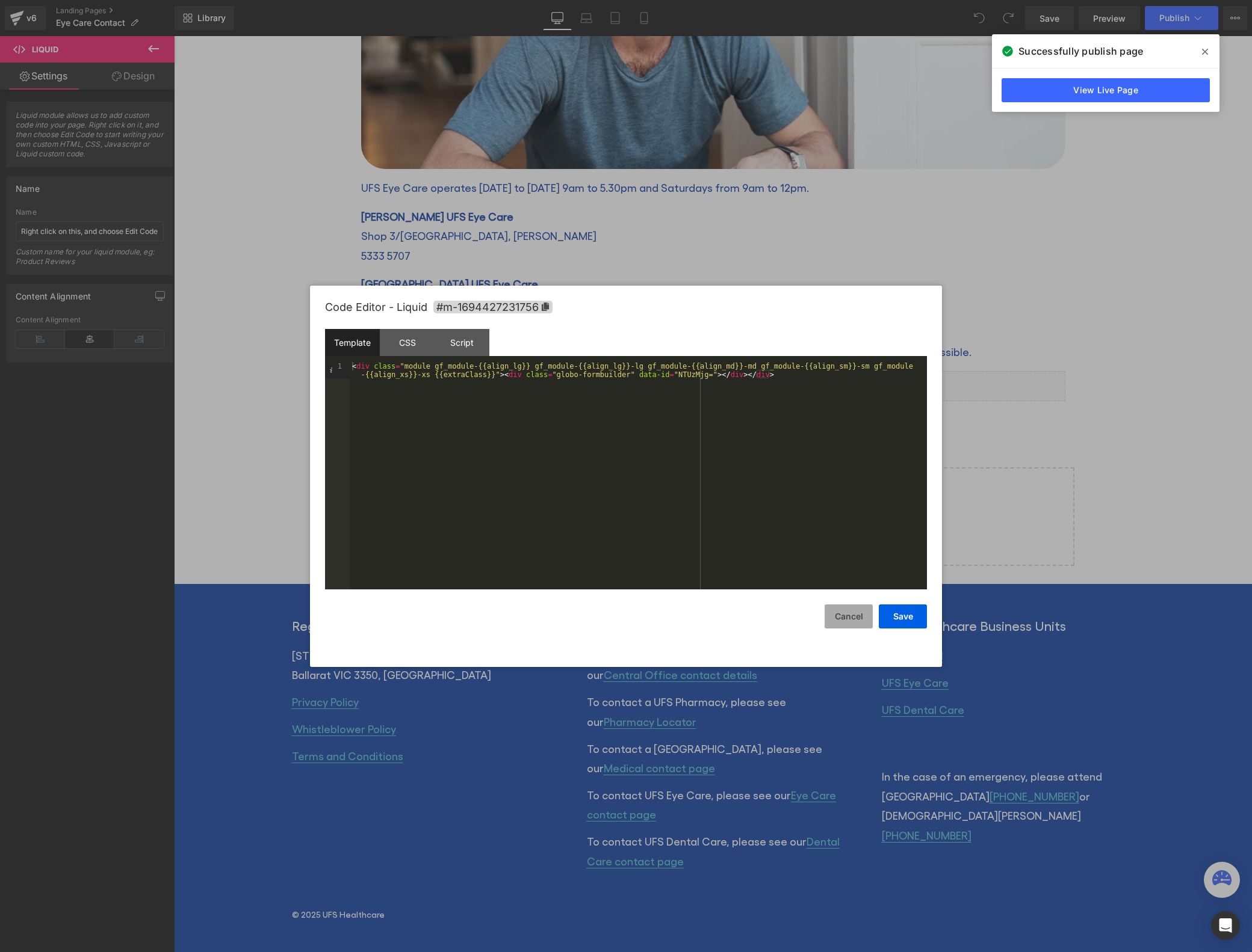
click at [850, 617] on button "Cancel" at bounding box center [848, 617] width 48 height 24
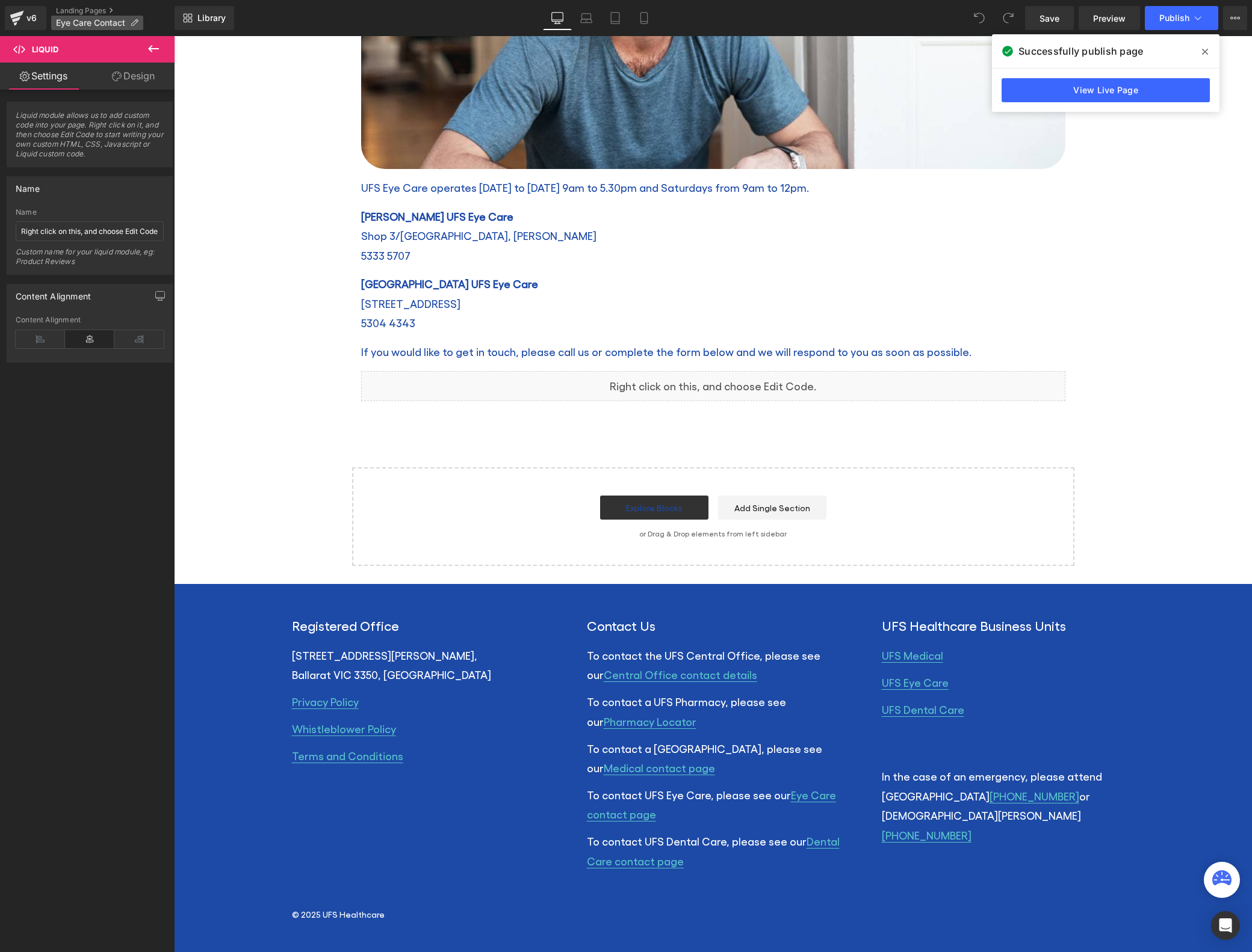
click at [128, 21] on p "Eye Care Contact" at bounding box center [97, 23] width 92 height 14
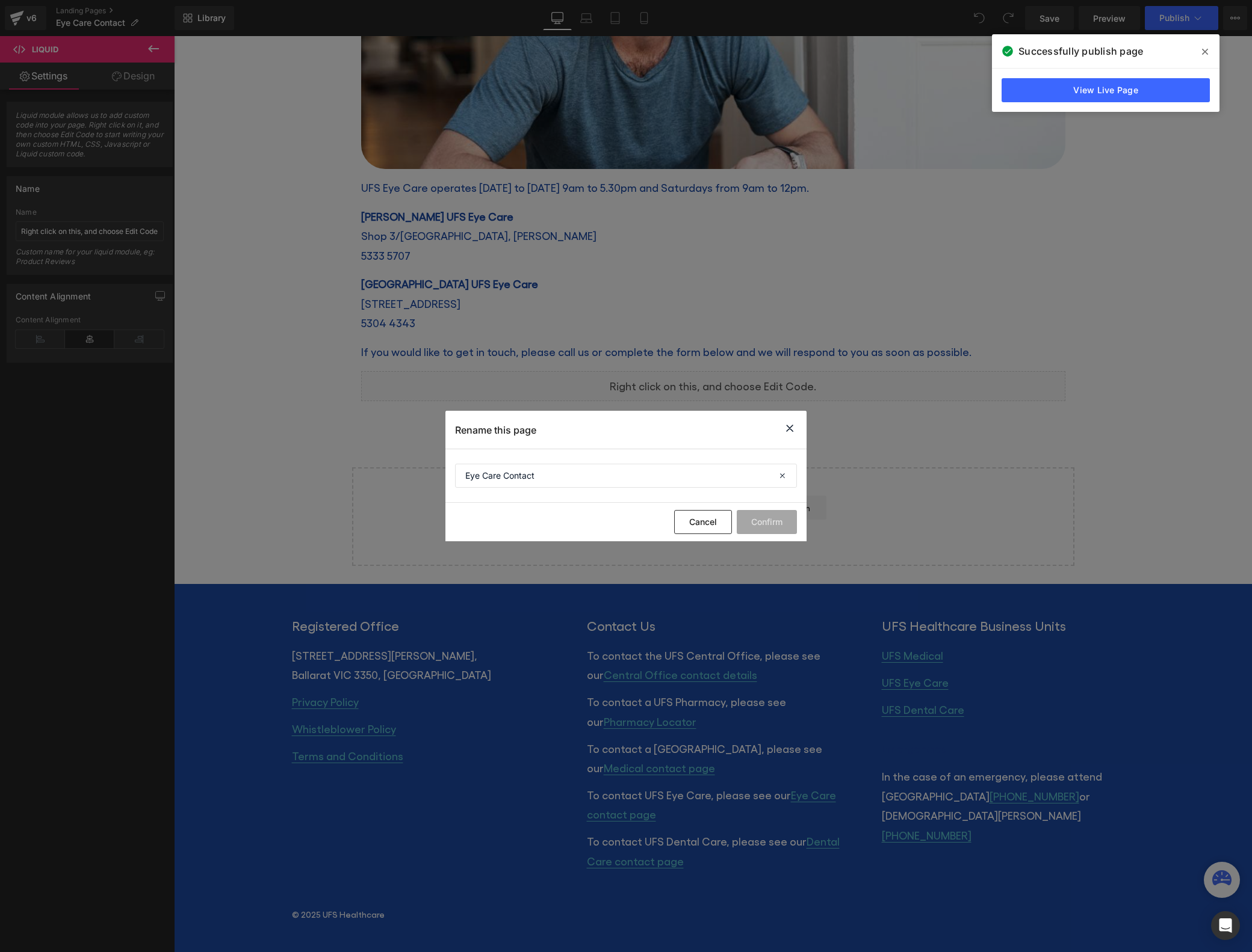
click at [796, 430] on icon at bounding box center [790, 428] width 14 height 15
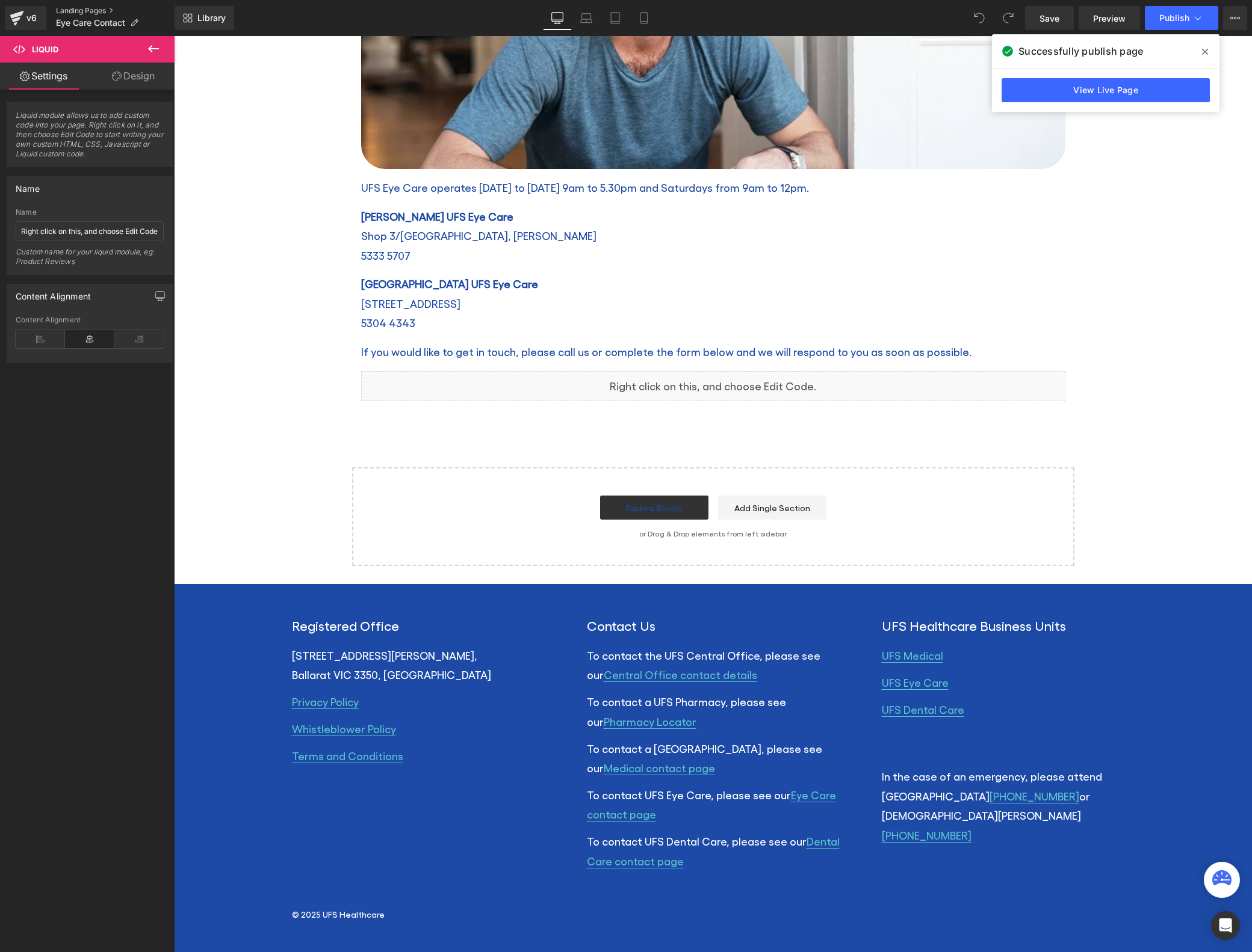
click at [93, 10] on link "Landing Pages" at bounding box center [115, 10] width 119 height 10
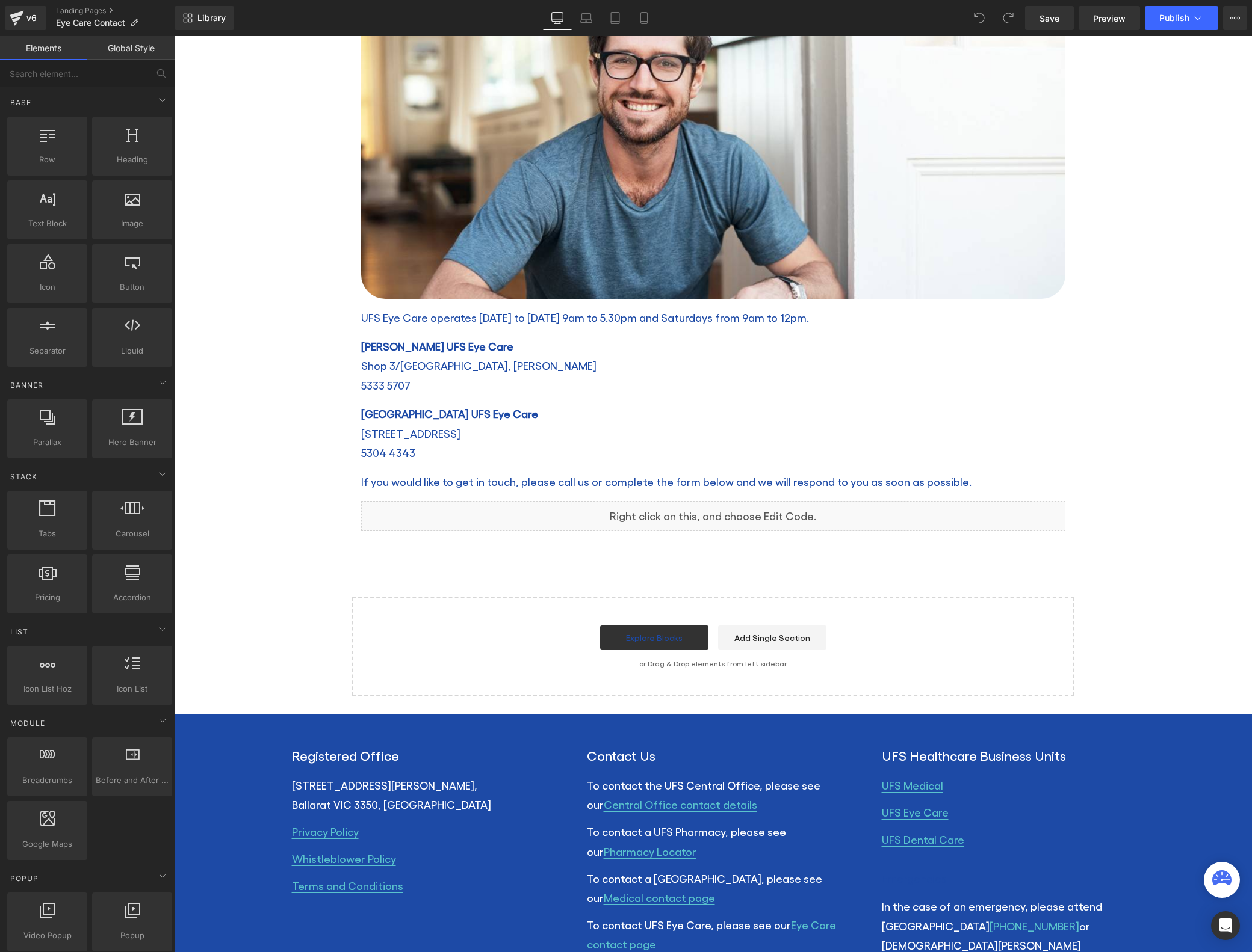
scroll to position [429, 0]
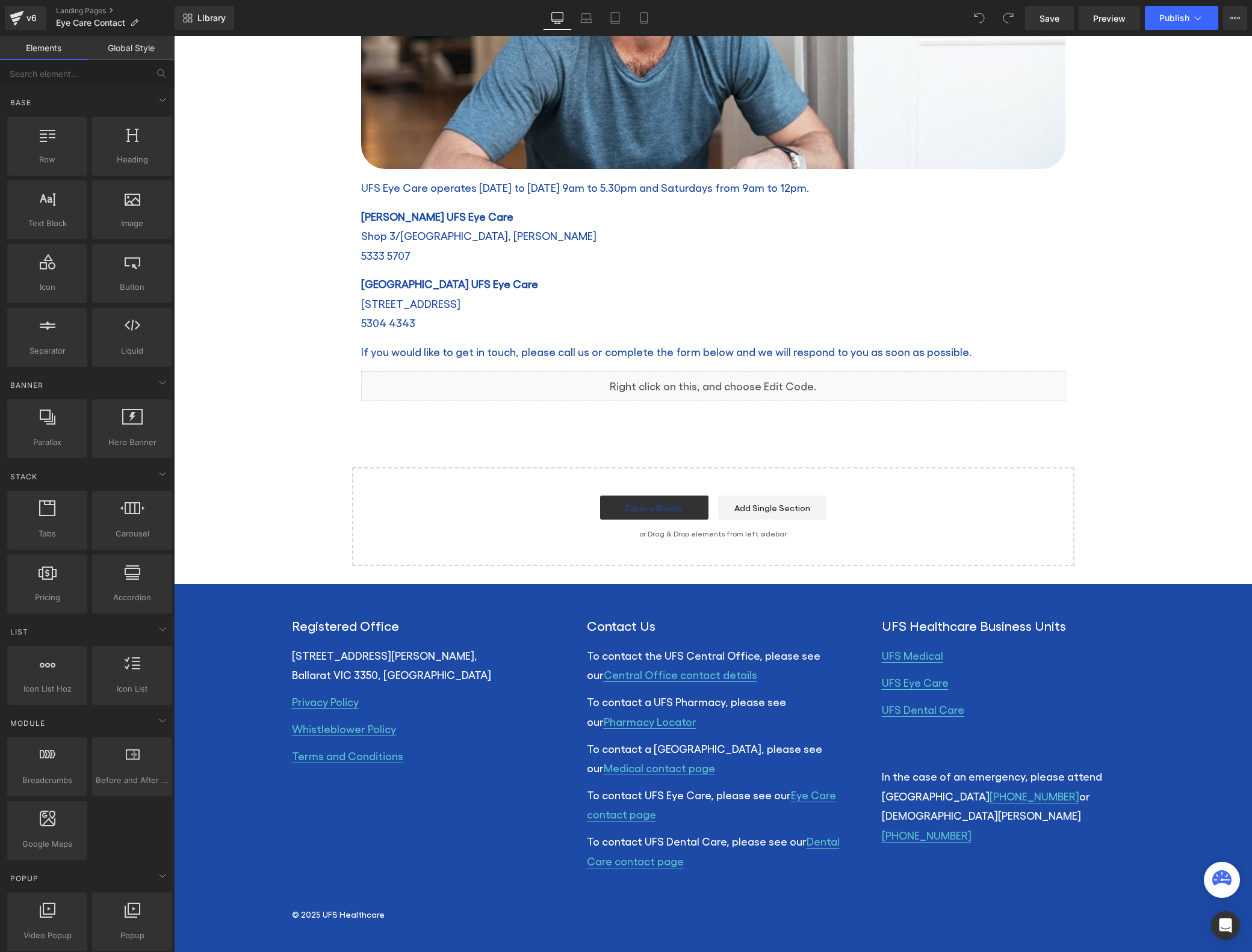
click at [133, 54] on link "Global Style" at bounding box center [130, 48] width 87 height 24
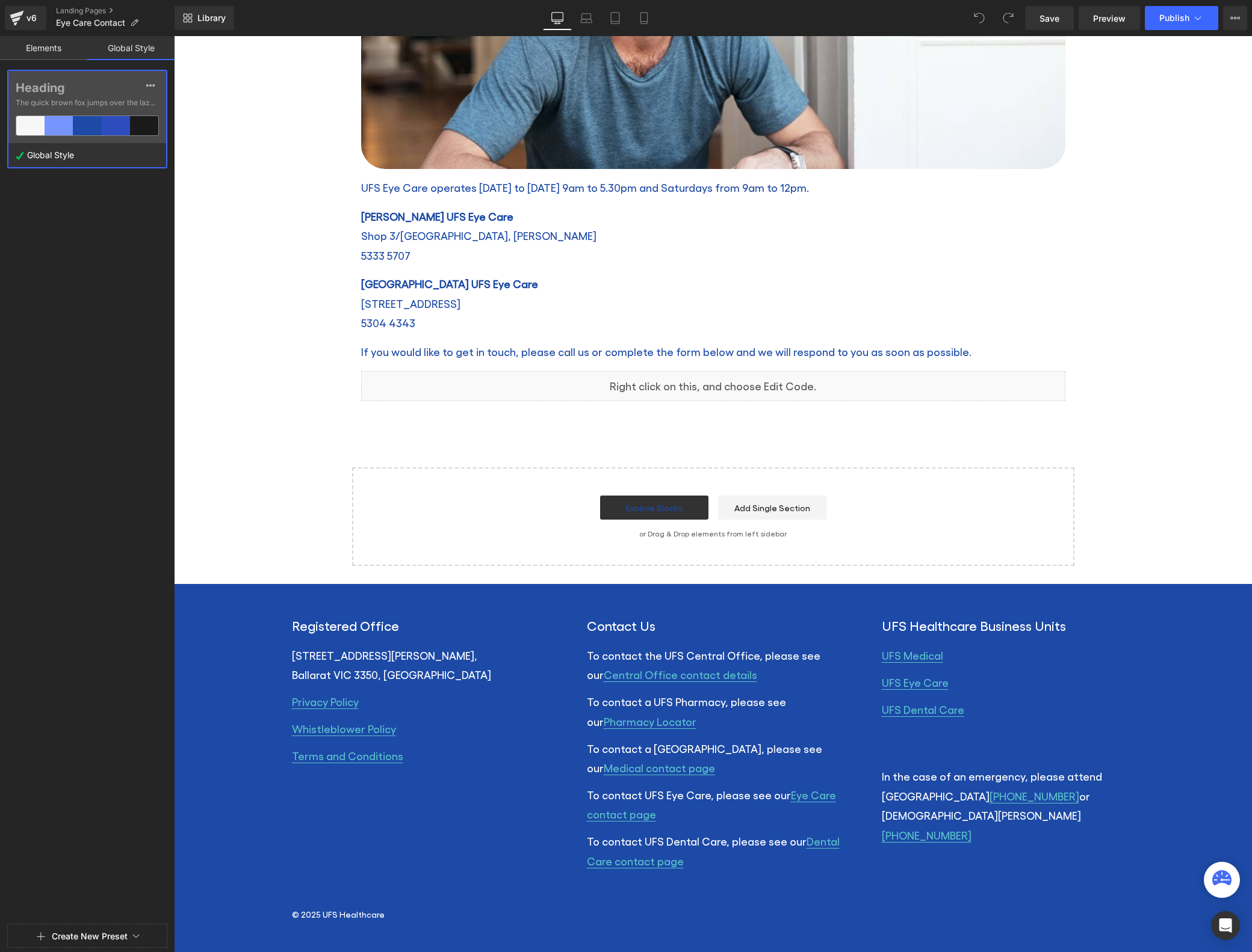
click at [50, 48] on link "Elements" at bounding box center [43, 48] width 87 height 24
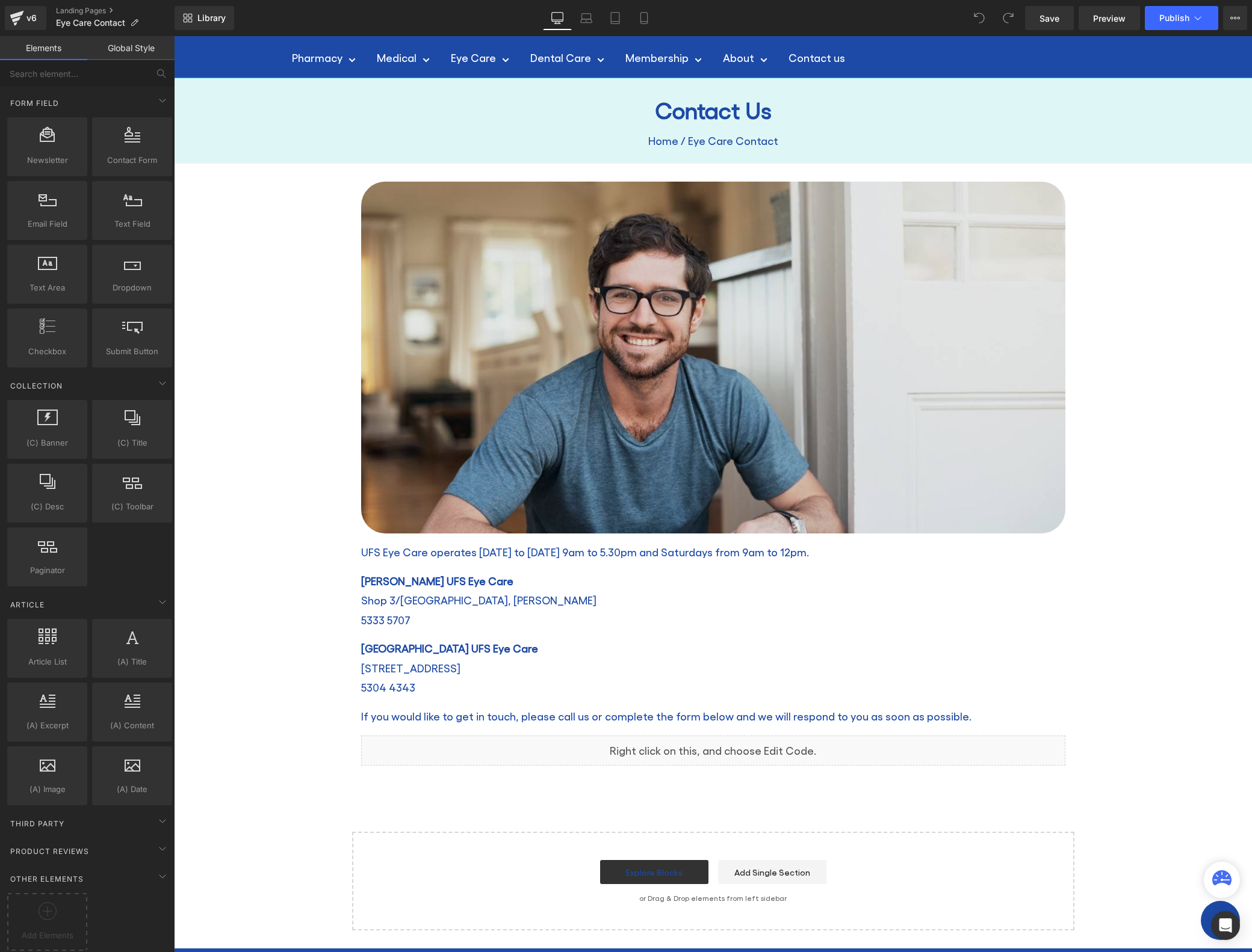
scroll to position [0, 0]
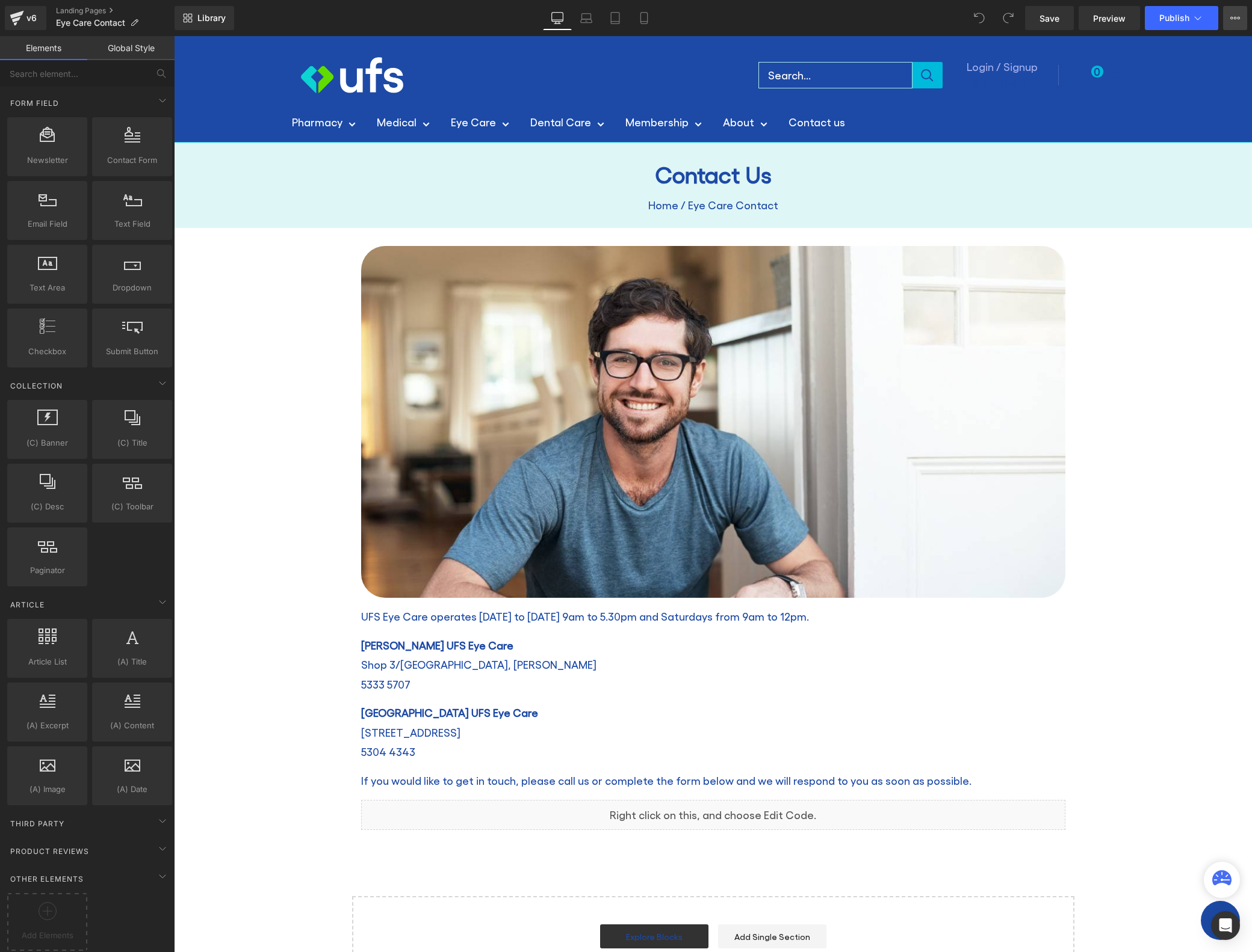
click at [1232, 17] on icon at bounding box center [1235, 18] width 10 height 10
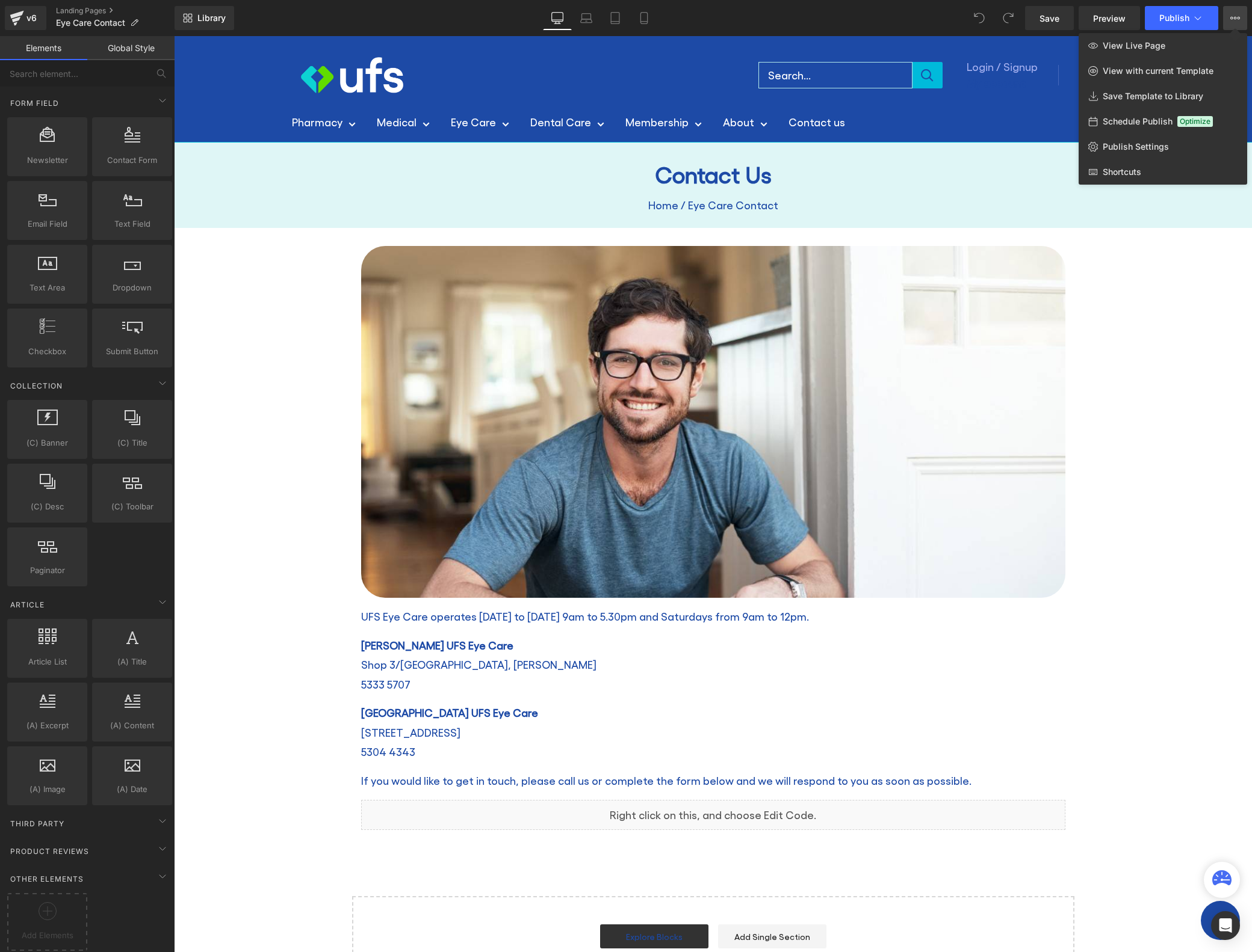
click at [1238, 14] on icon at bounding box center [1235, 18] width 10 height 10
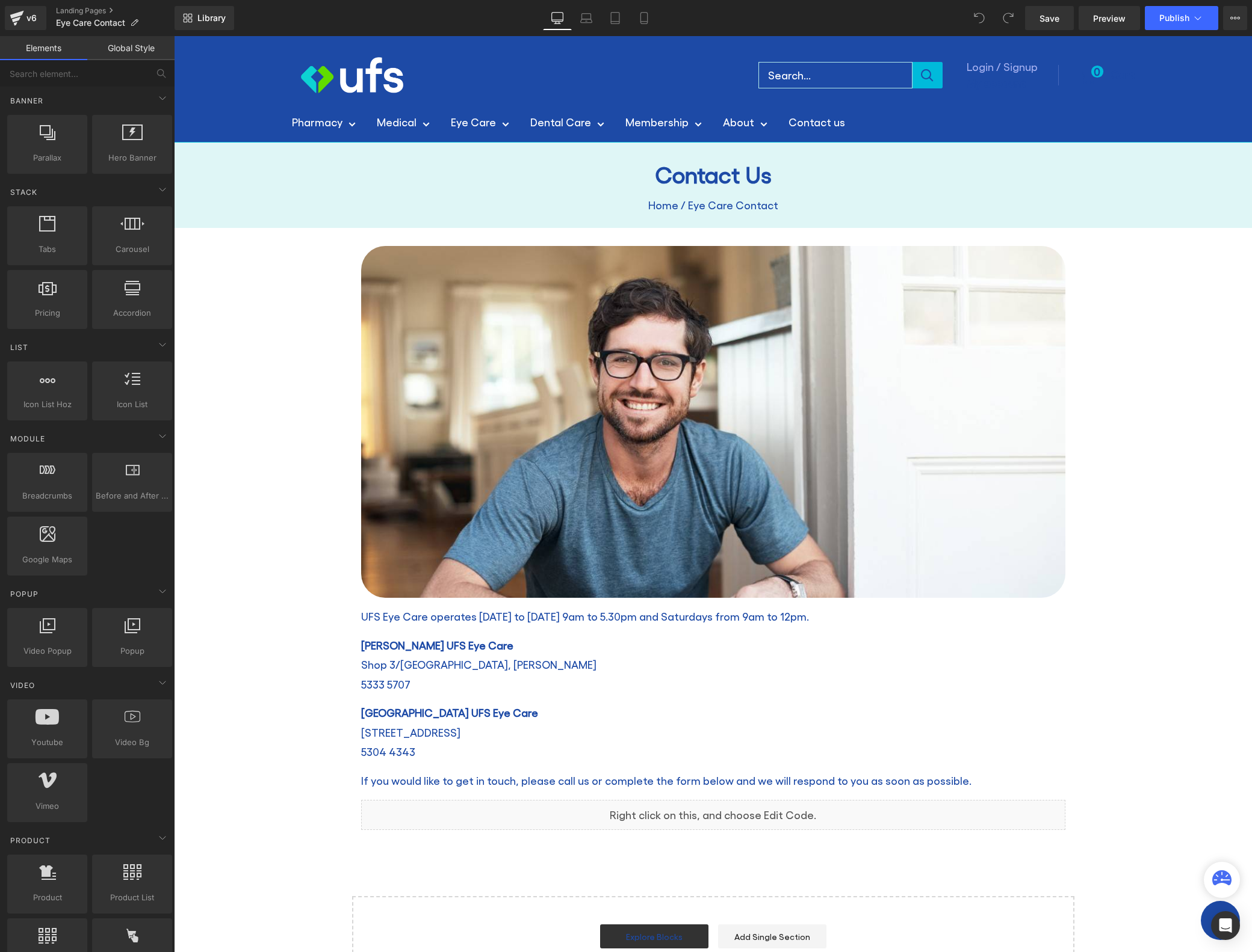
scroll to position [279, 0]
click at [131, 51] on link "Global Style" at bounding box center [130, 48] width 87 height 24
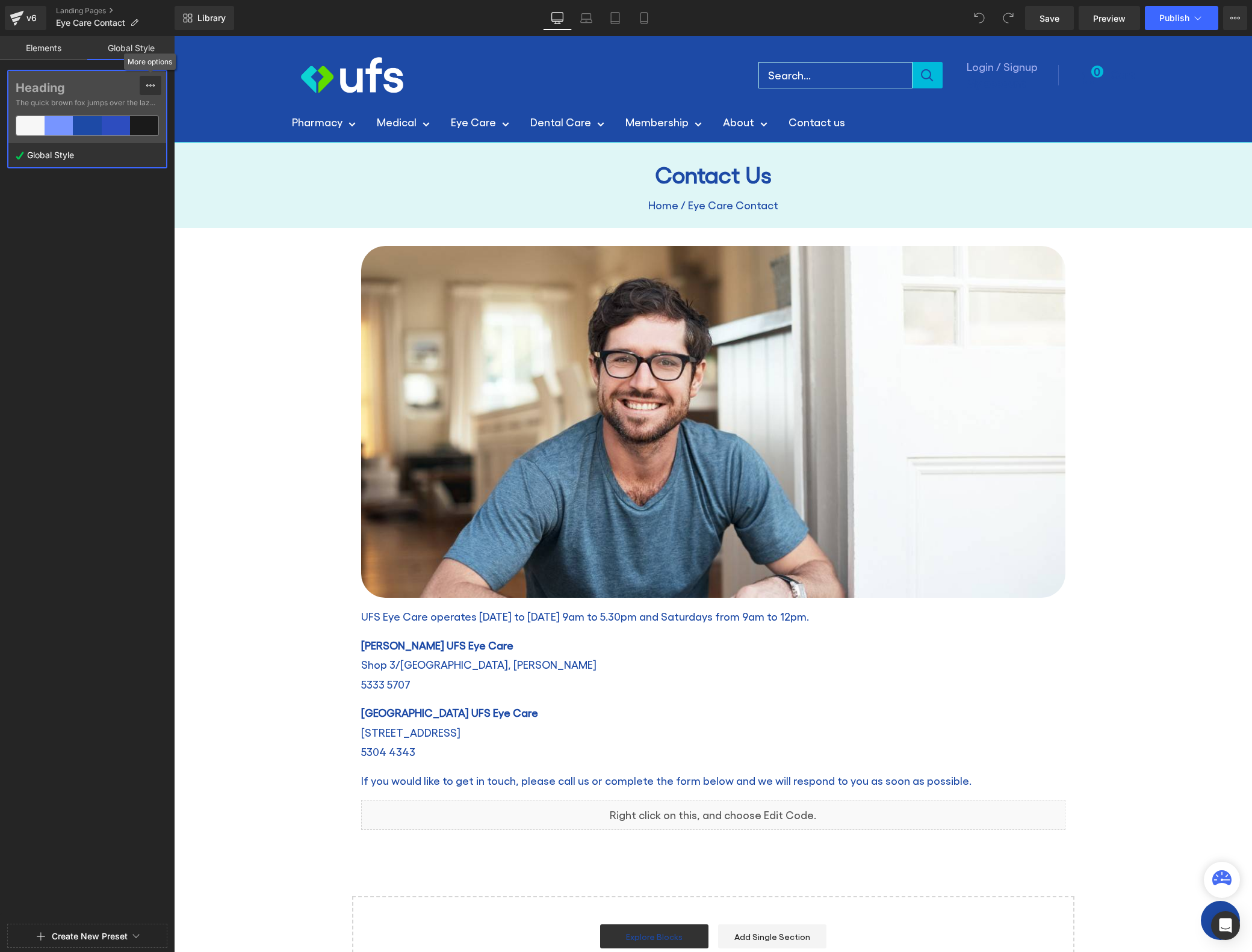
click at [147, 85] on icon at bounding box center [150, 85] width 10 height 10
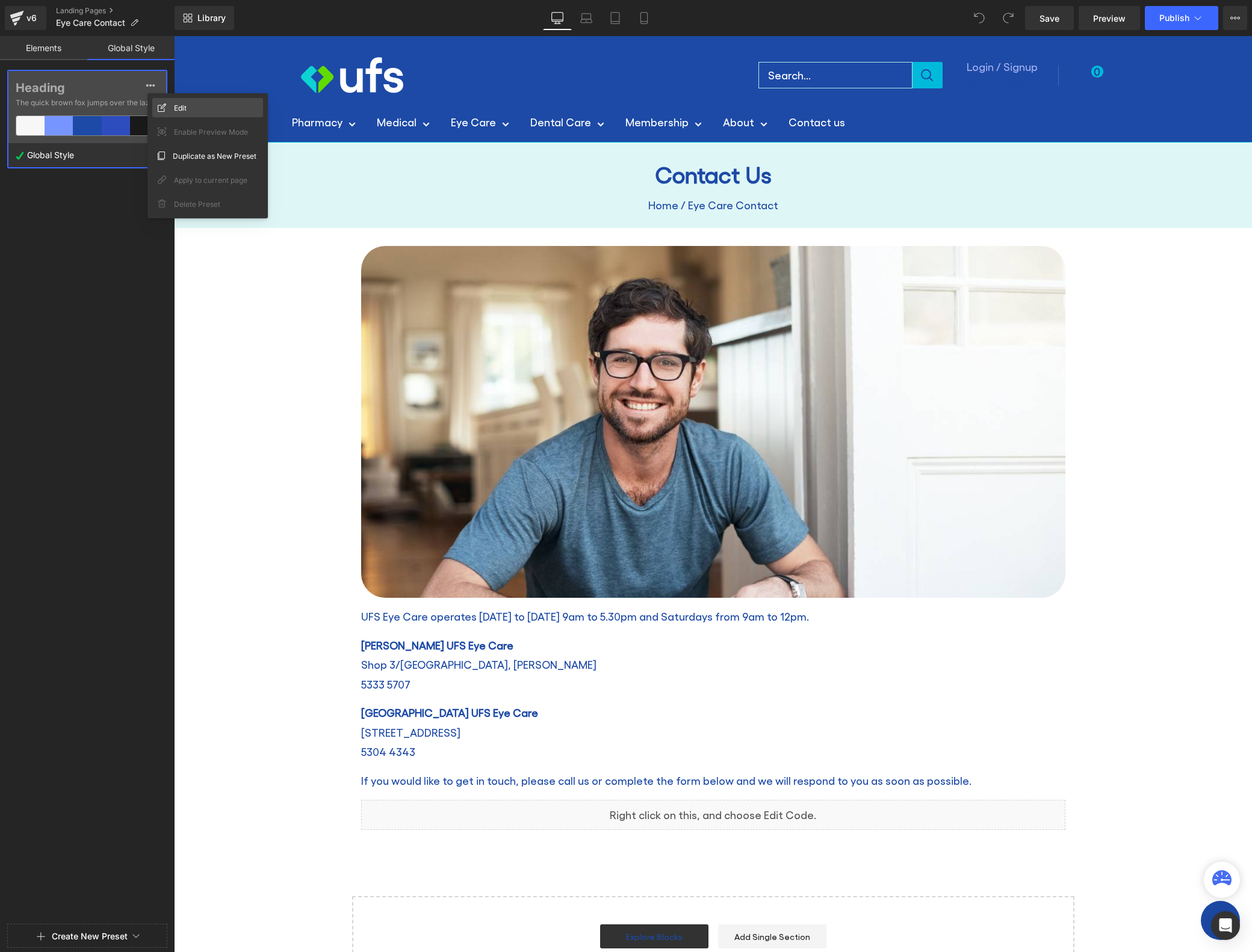
click at [189, 109] on div "Edit" at bounding box center [207, 107] width 111 height 19
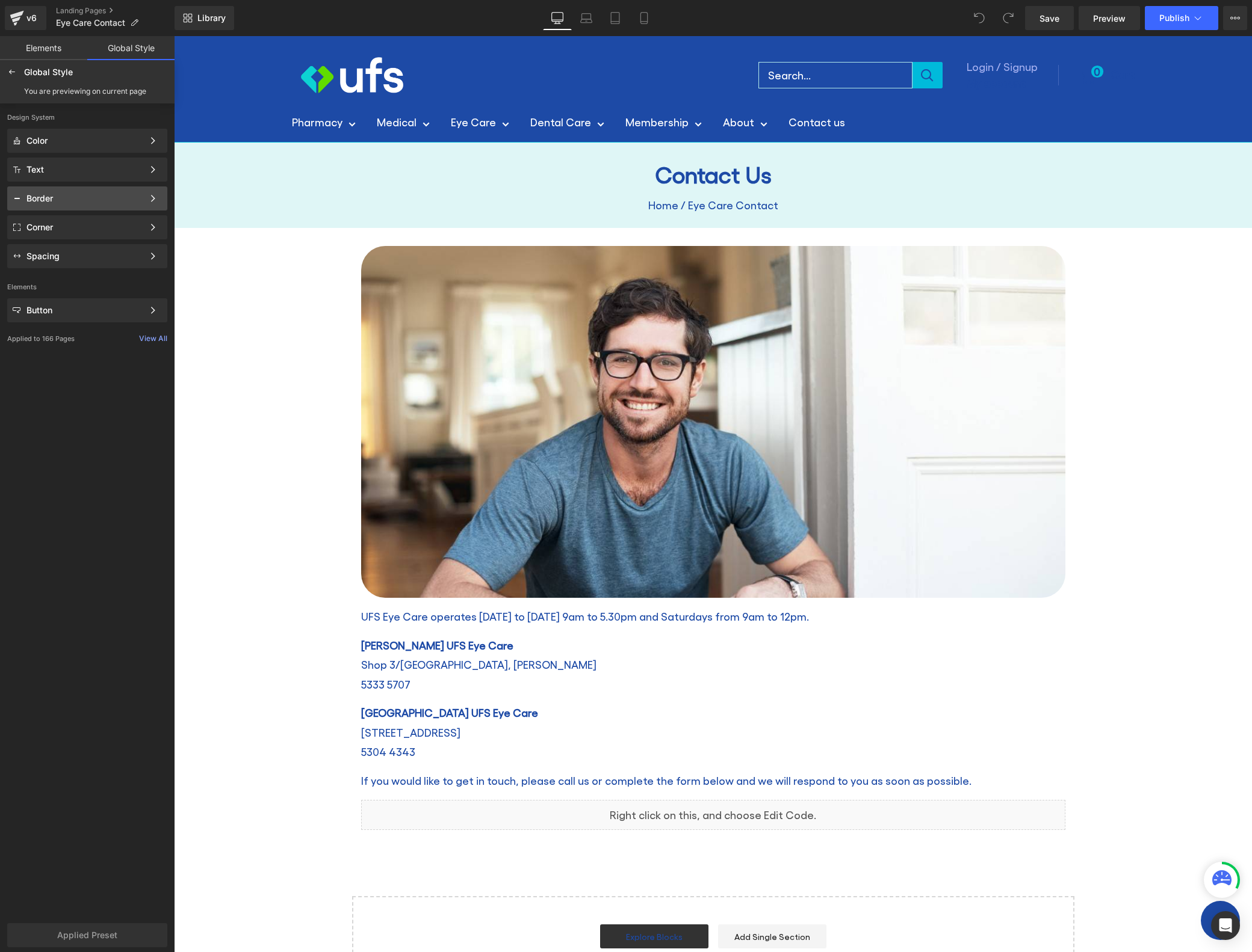
click at [127, 199] on div "Border" at bounding box center [85, 199] width 117 height 10
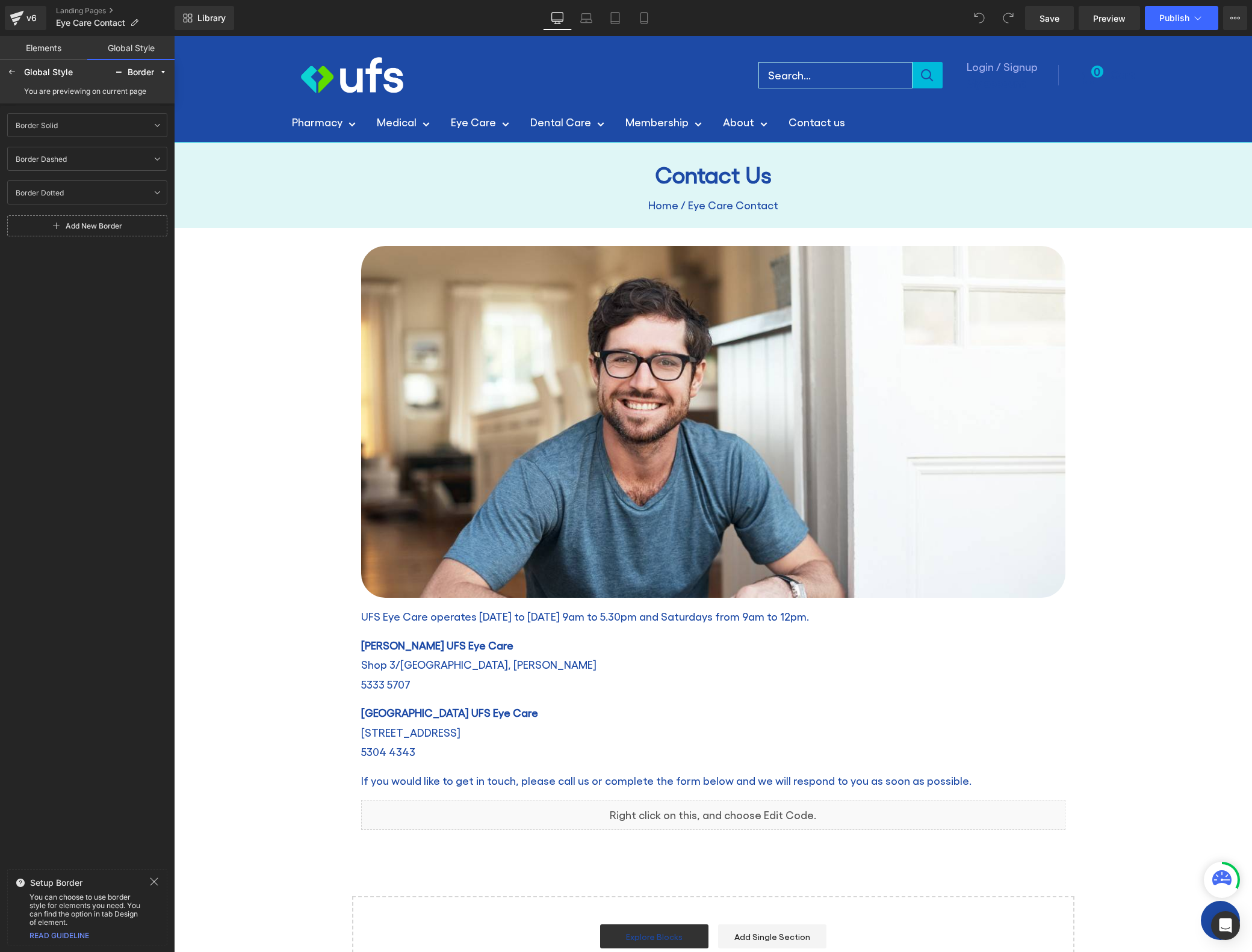
click at [33, 53] on link "Elements" at bounding box center [43, 48] width 87 height 24
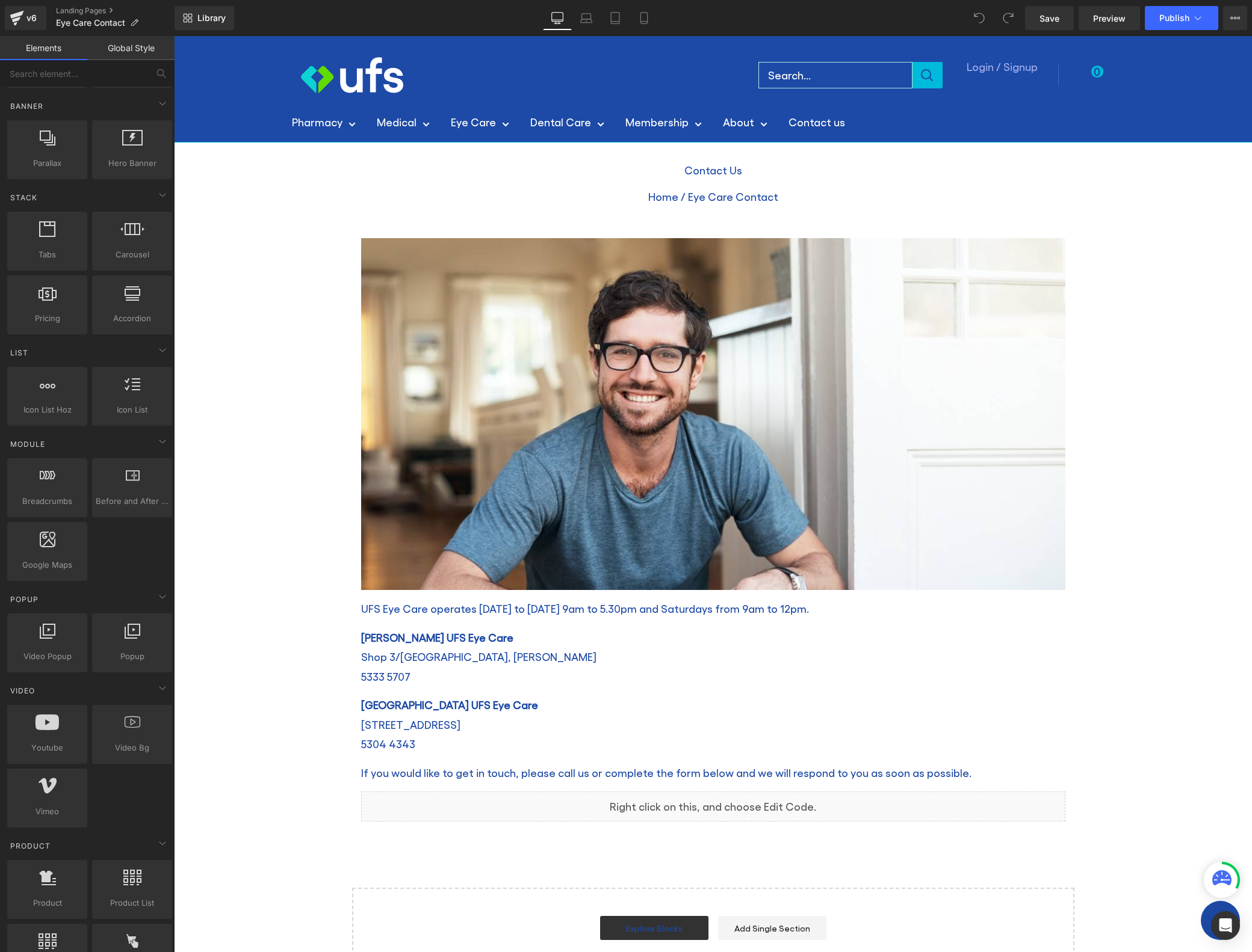
click at [116, 52] on link "Global Style" at bounding box center [130, 48] width 87 height 24
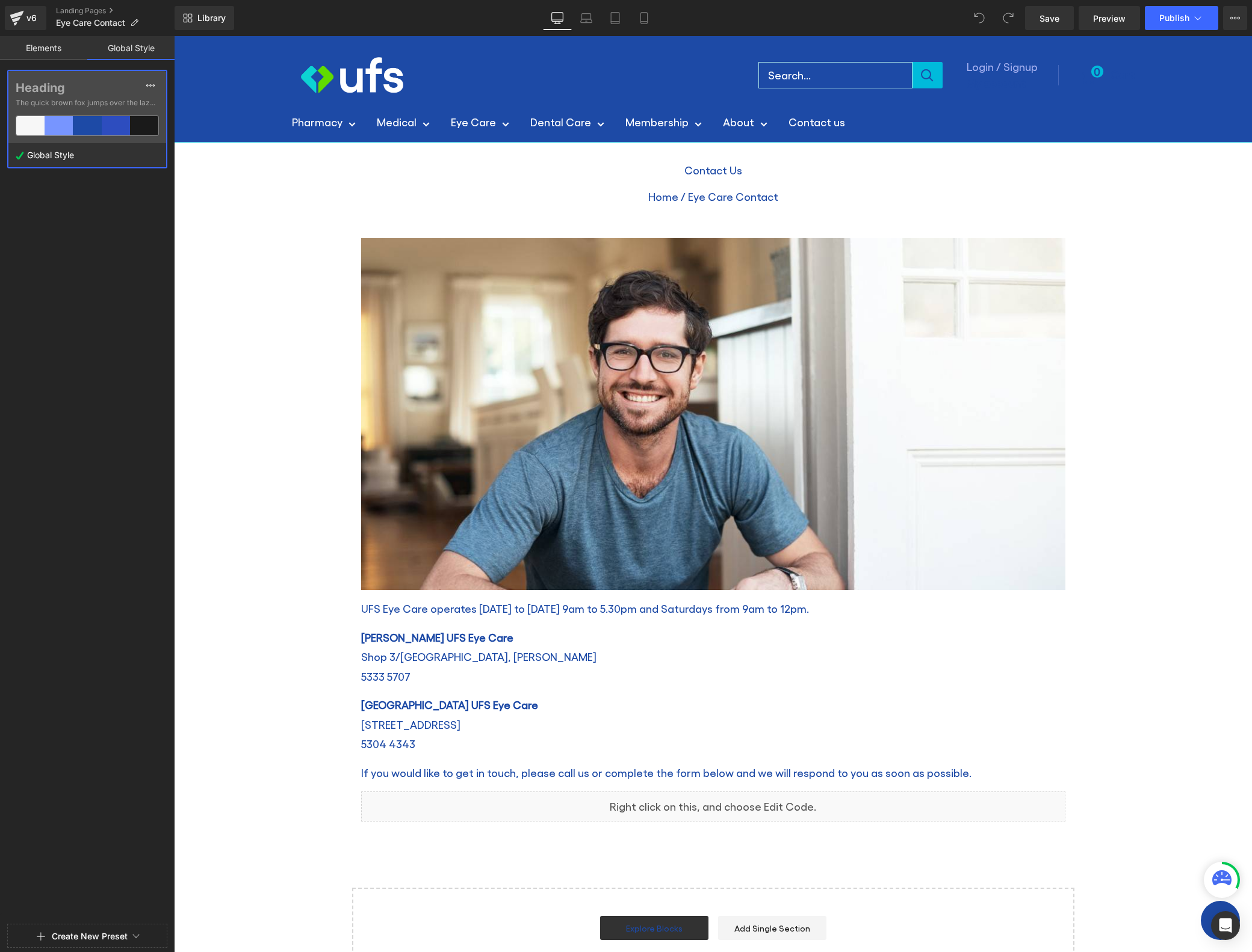
click at [51, 47] on link "Elements" at bounding box center [43, 48] width 87 height 24
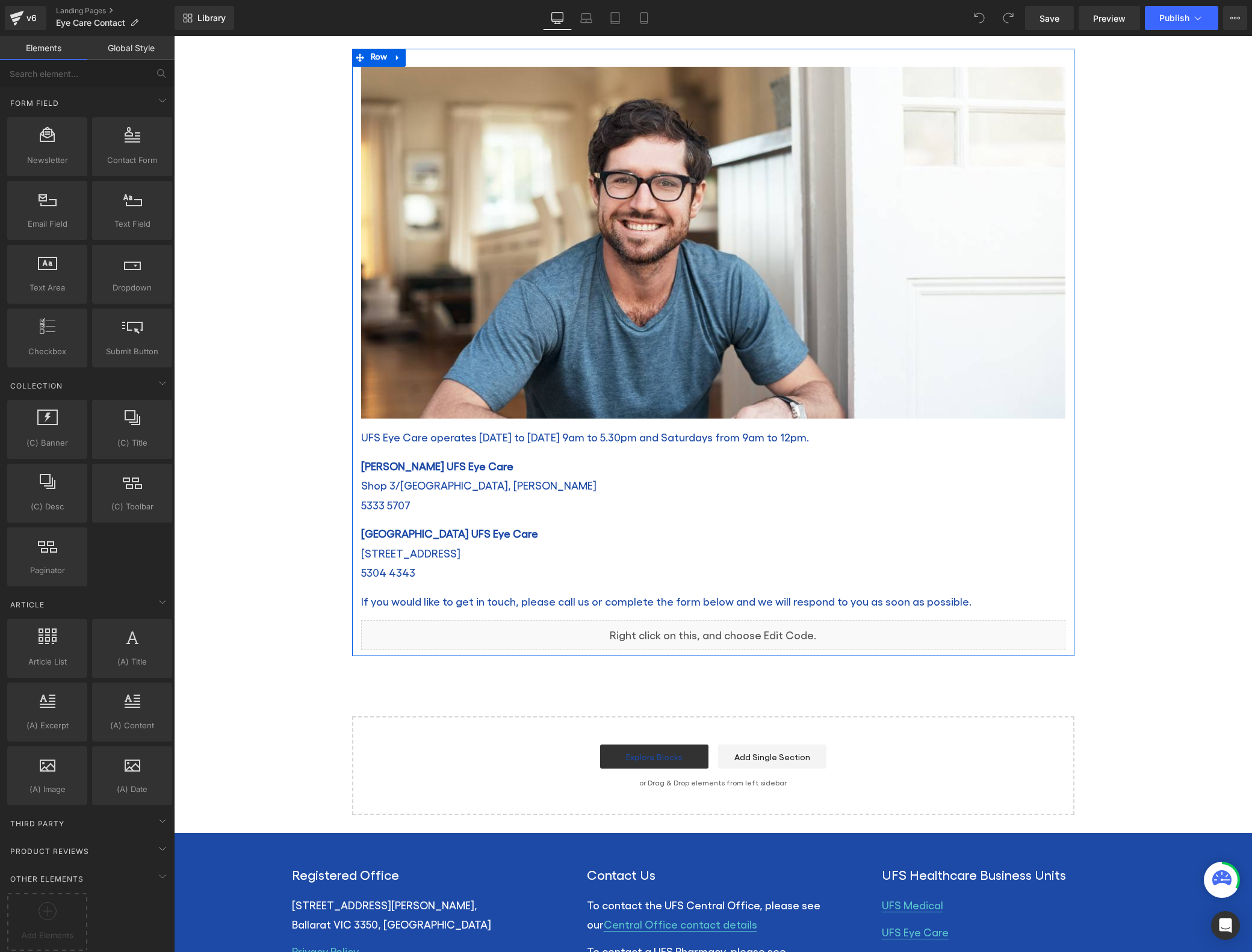
scroll to position [290, 0]
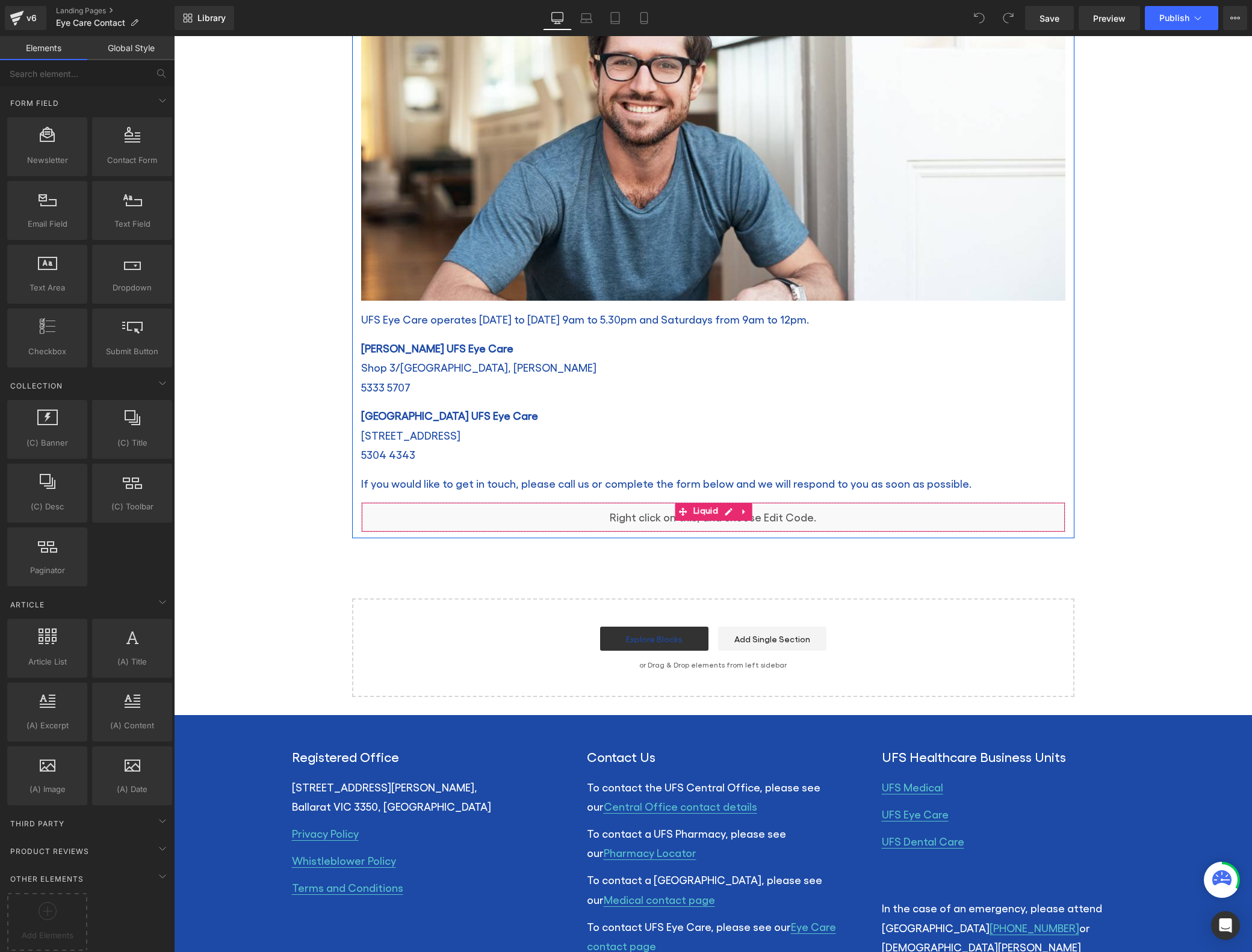
click at [825, 524] on div "Liquid" at bounding box center [713, 518] width 704 height 30
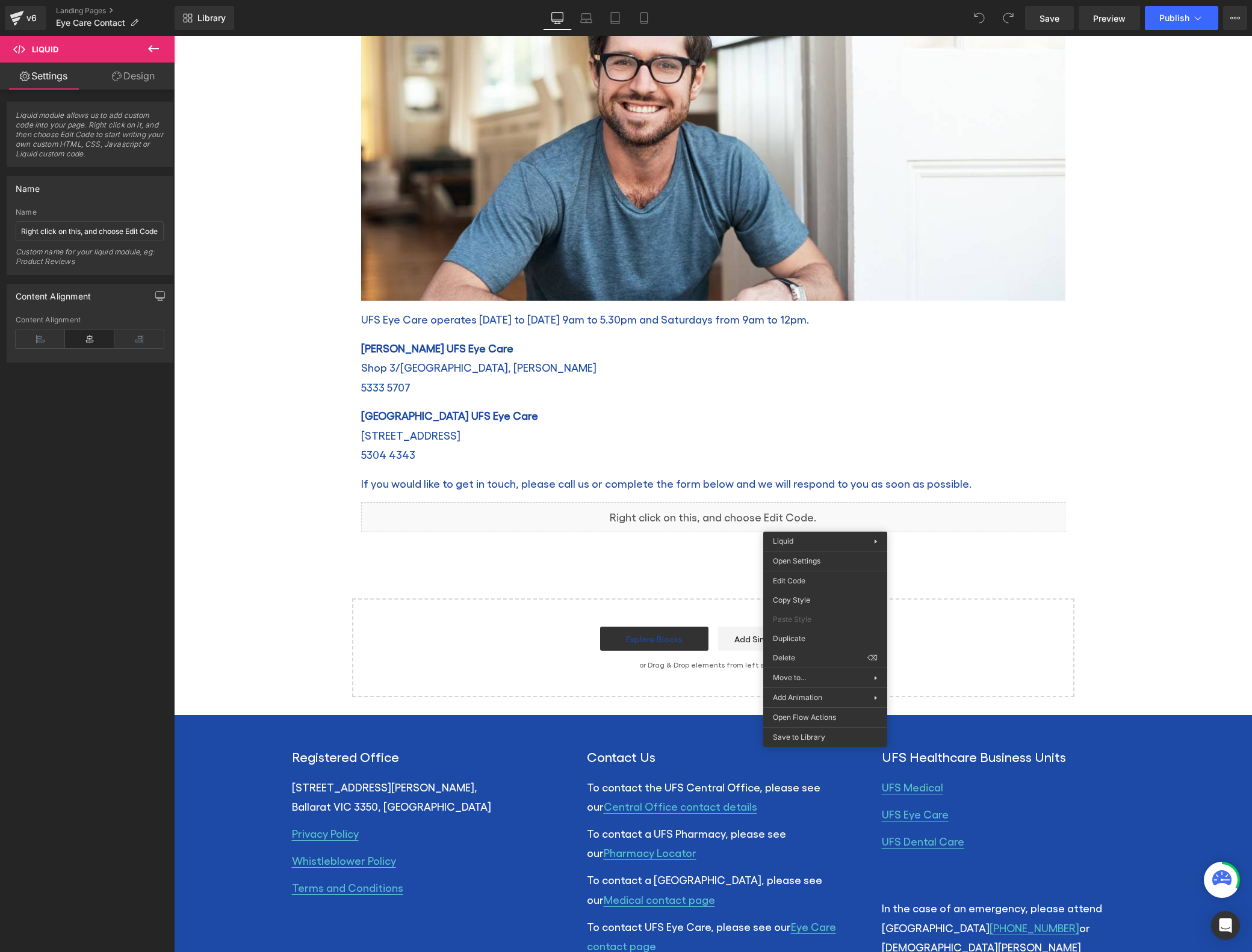
click at [1125, 529] on div "Contact Us Heading Home / Eye Care Contact Breadcrumbs Row Row Image UFS Eye Ca…" at bounding box center [713, 275] width 1078 height 845
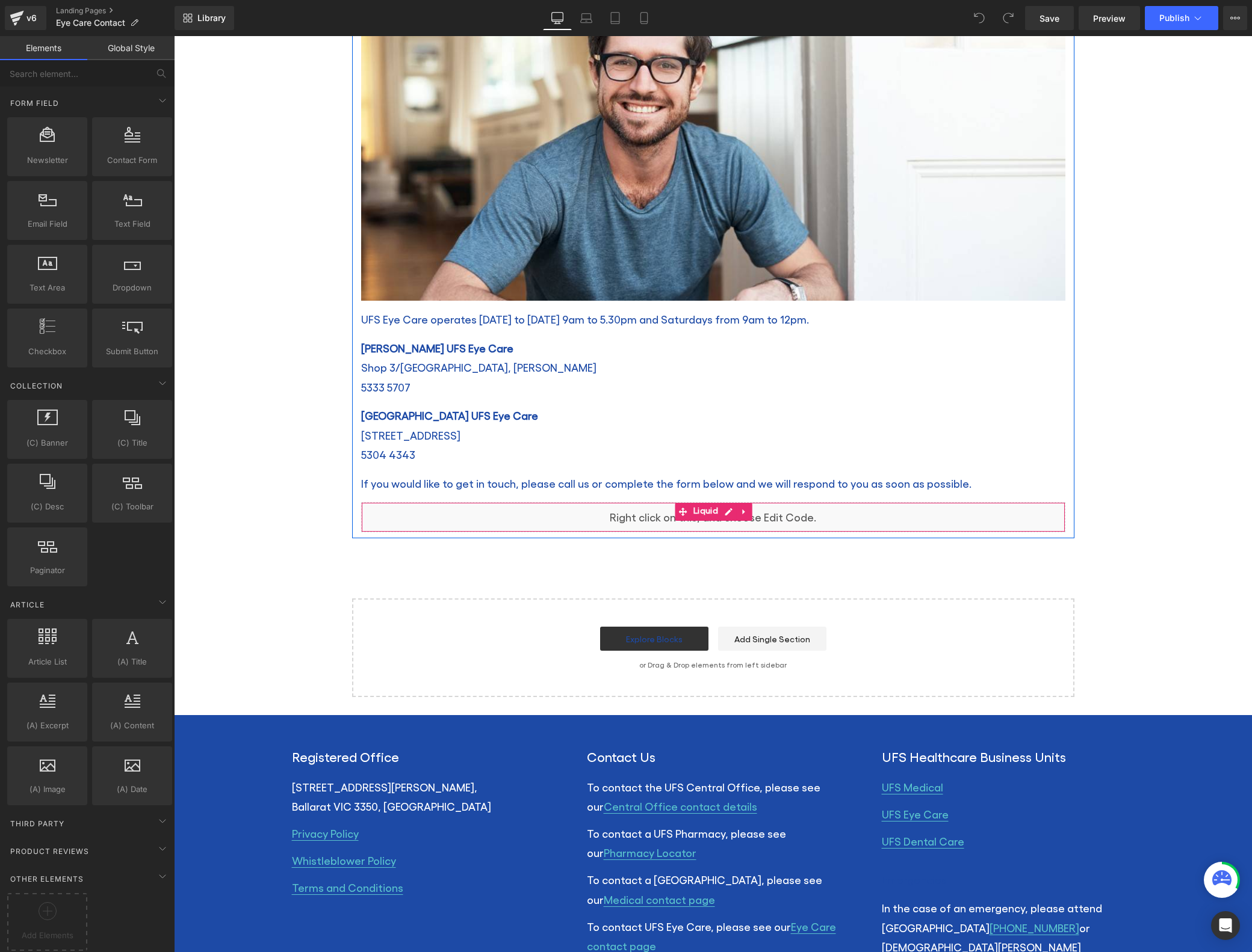
click at [842, 525] on div "Liquid" at bounding box center [713, 518] width 704 height 30
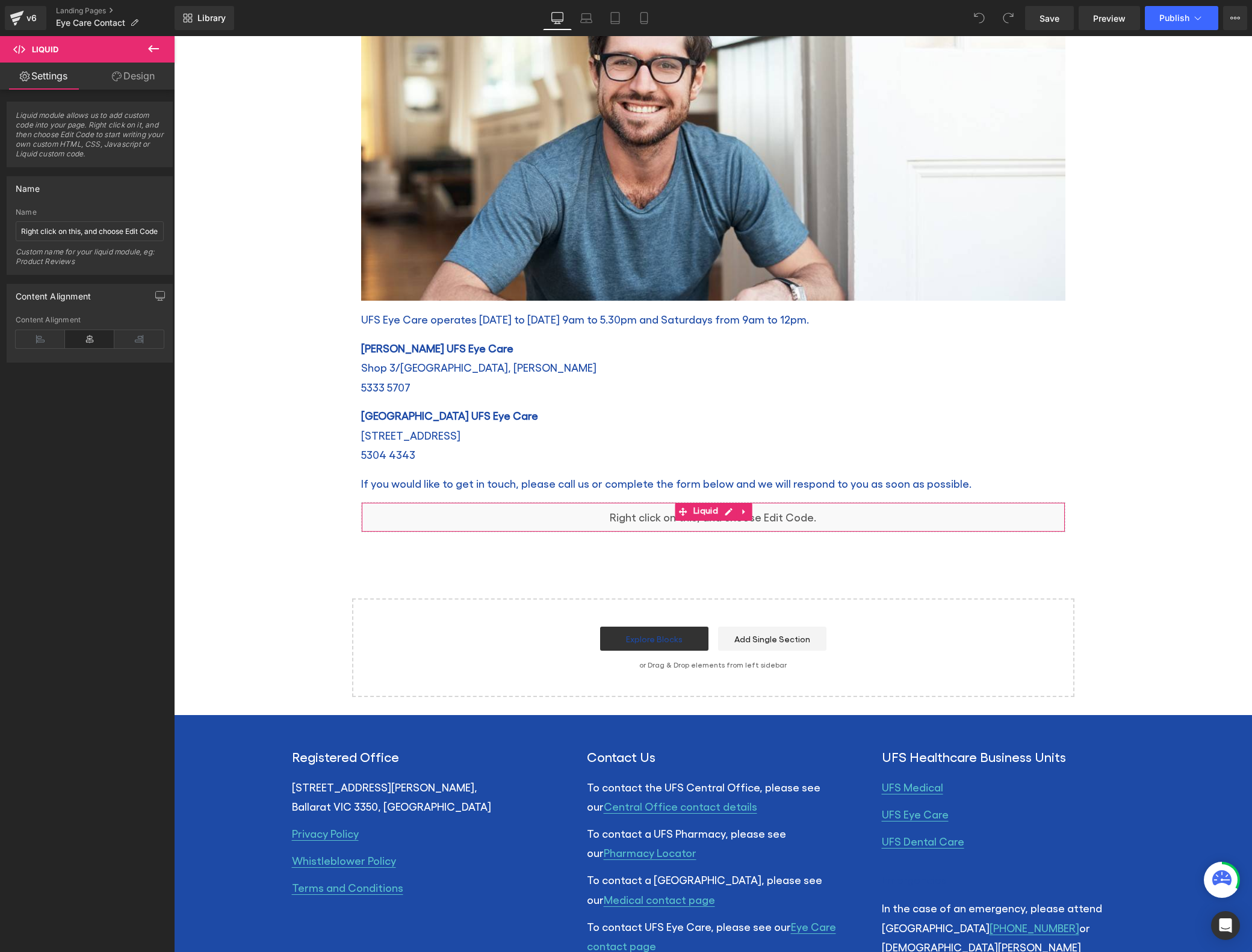
click at [123, 78] on link "Design" at bounding box center [133, 75] width 87 height 27
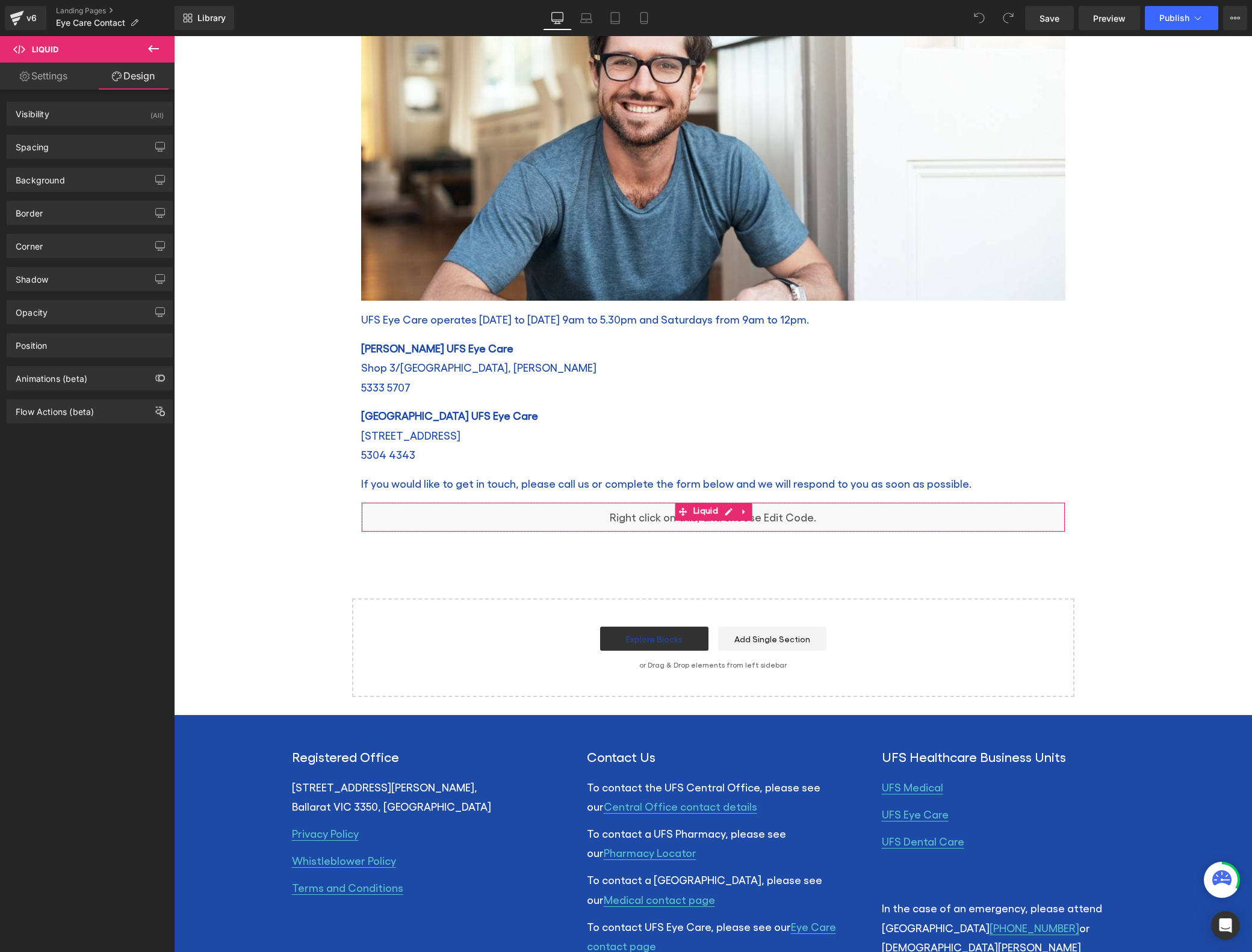
click at [43, 77] on link "Settings" at bounding box center [43, 75] width 87 height 27
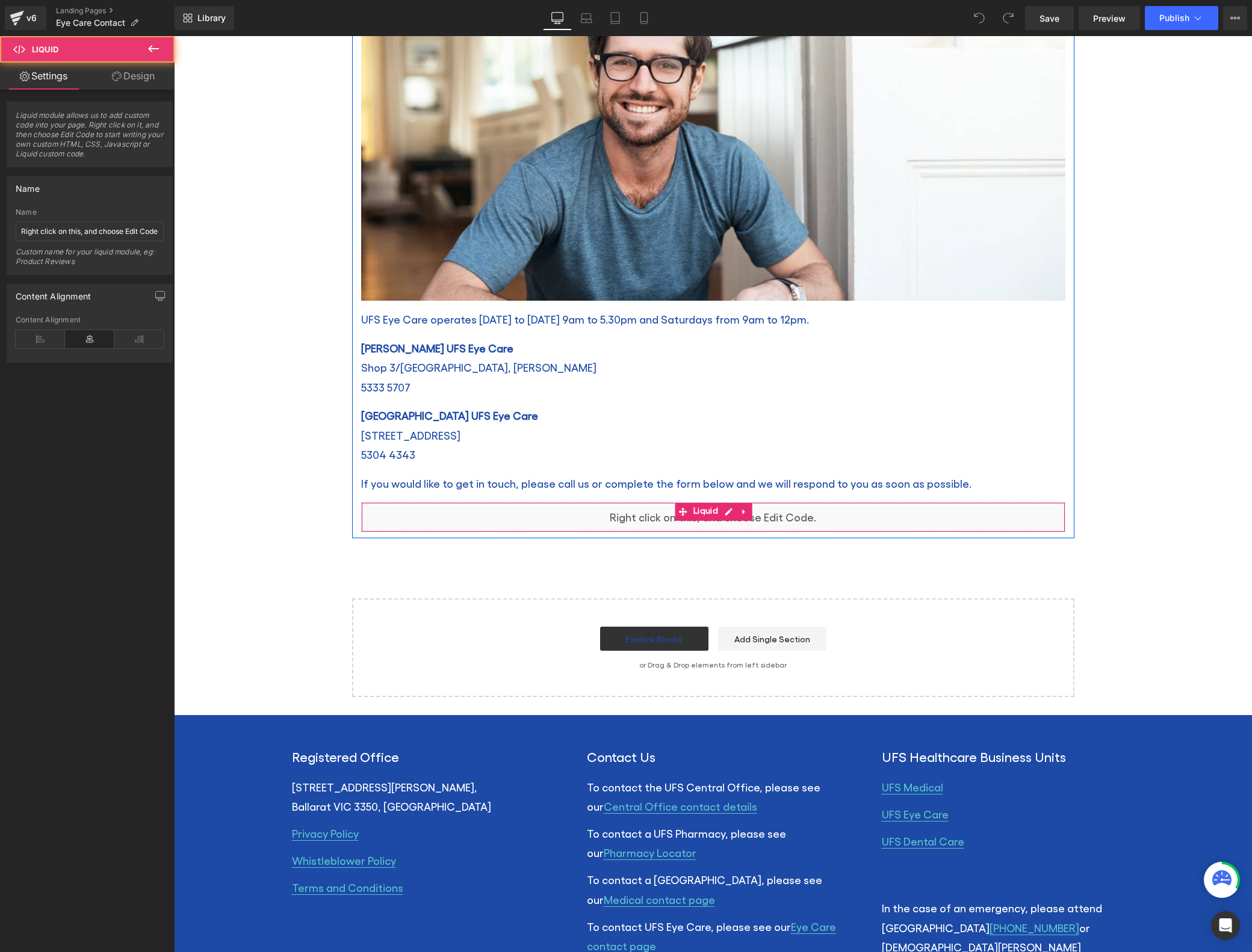
click at [577, 525] on div "Liquid" at bounding box center [713, 518] width 704 height 30
click at [610, 525] on div "Liquid" at bounding box center [713, 518] width 704 height 30
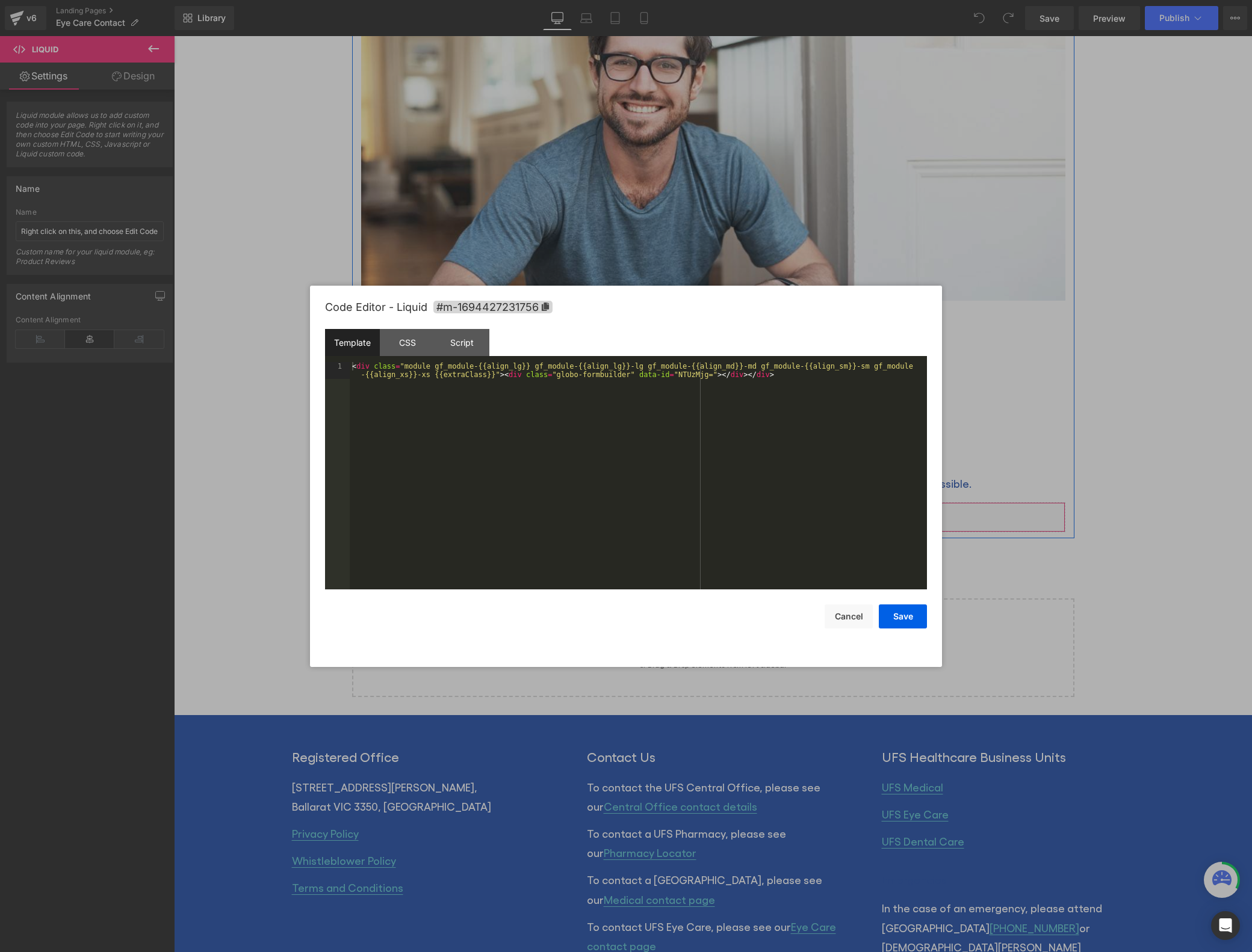
click at [724, 517] on icon at bounding box center [728, 512] width 9 height 9
click at [406, 358] on div "Template CSS Script Data" at bounding box center [626, 345] width 602 height 33
click at [404, 349] on div "CSS" at bounding box center [407, 342] width 55 height 27
click at [469, 339] on div "Script" at bounding box center [462, 342] width 55 height 27
click at [345, 351] on div "Template" at bounding box center [353, 342] width 55 height 27
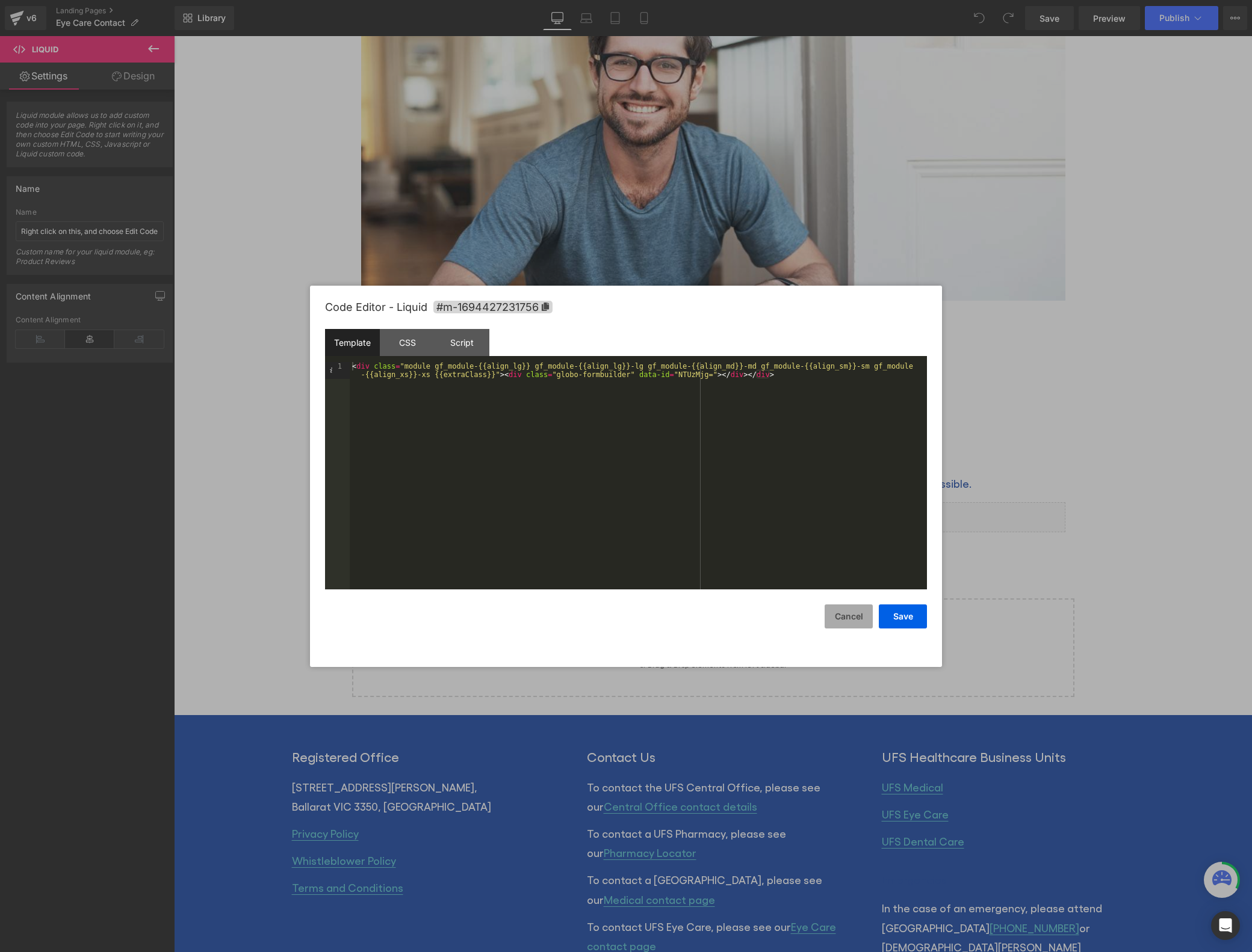
click at [853, 620] on button "Cancel" at bounding box center [848, 617] width 48 height 24
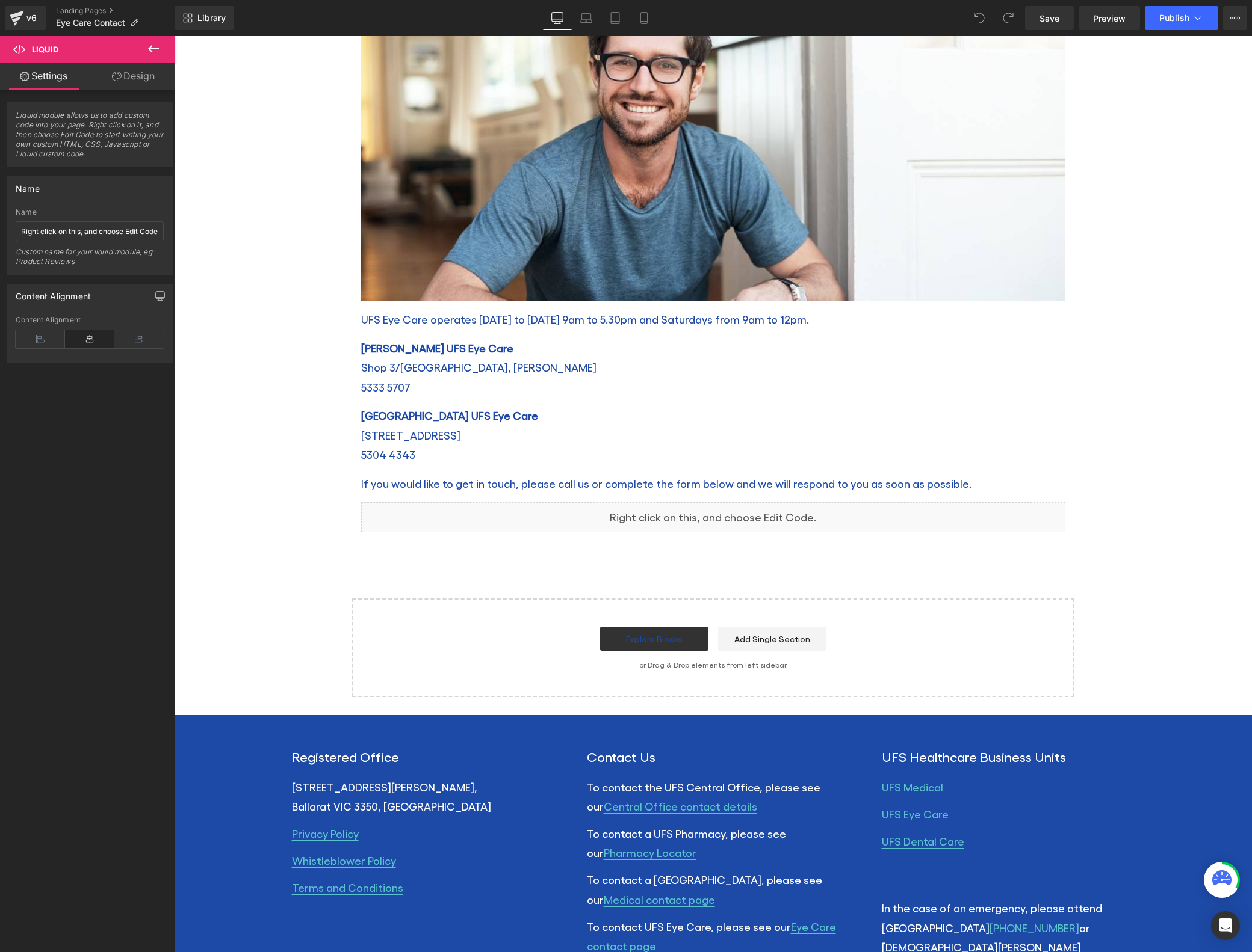
click at [149, 50] on icon at bounding box center [153, 48] width 14 height 14
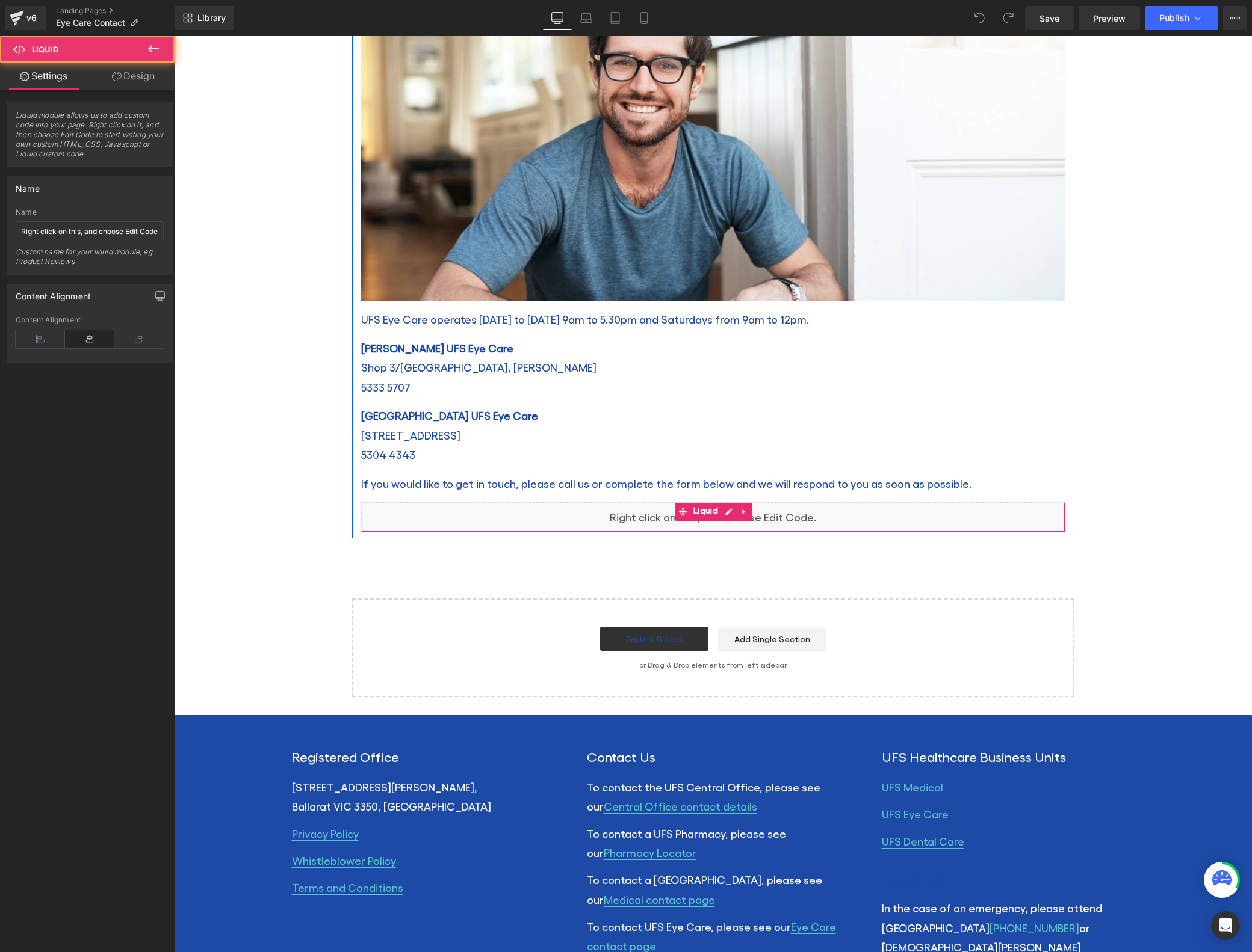
click at [636, 518] on div "Liquid" at bounding box center [713, 518] width 704 height 30
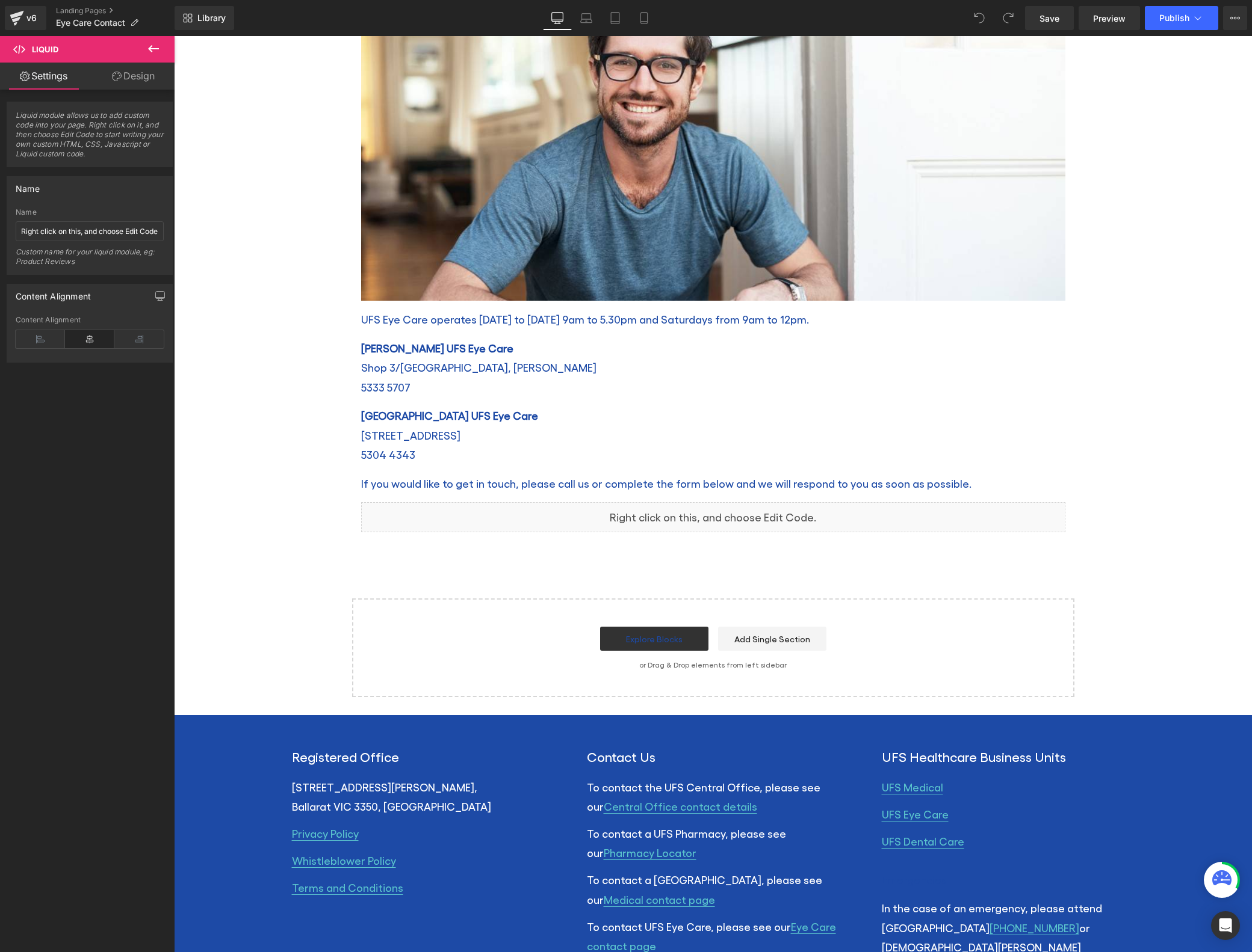
click at [153, 46] on icon at bounding box center [153, 48] width 14 height 14
